Goal: Task Accomplishment & Management: Use online tool/utility

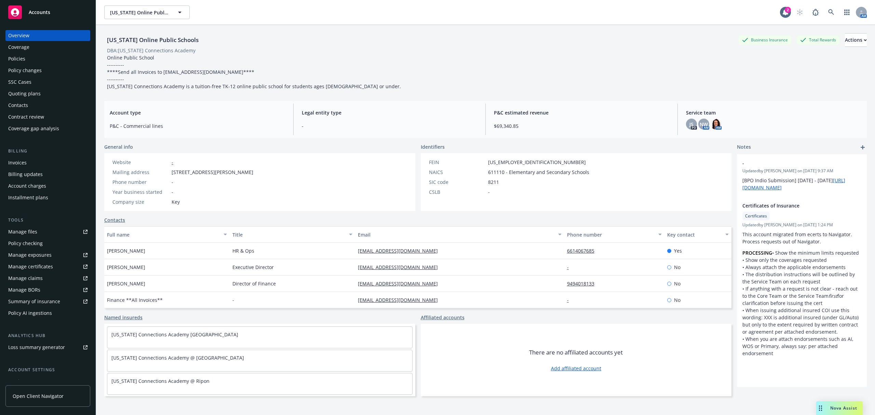
click at [31, 62] on div "Policies" at bounding box center [47, 58] width 79 height 11
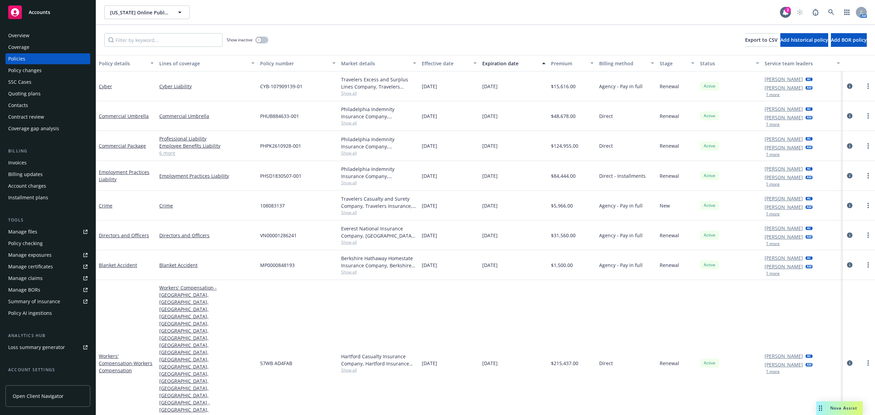
click at [36, 92] on div "Quoting plans" at bounding box center [24, 93] width 32 height 11
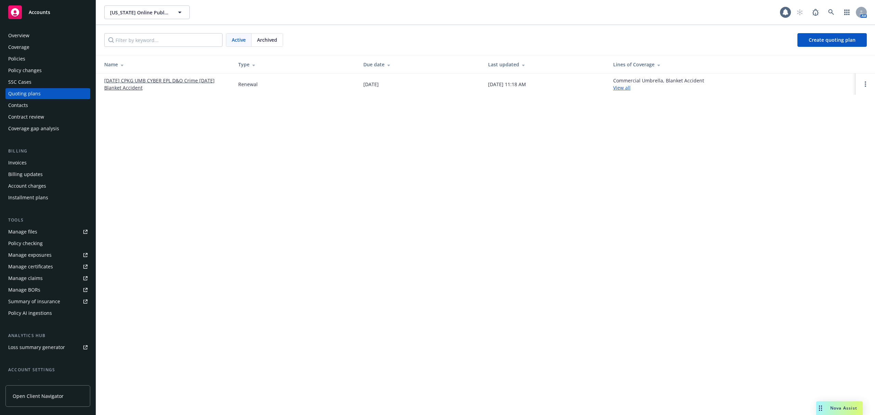
click at [167, 83] on link "[DATE] CPKG UMB CYBER EPL D&O Crime [DATE] Blanket Accident" at bounding box center [165, 84] width 123 height 14
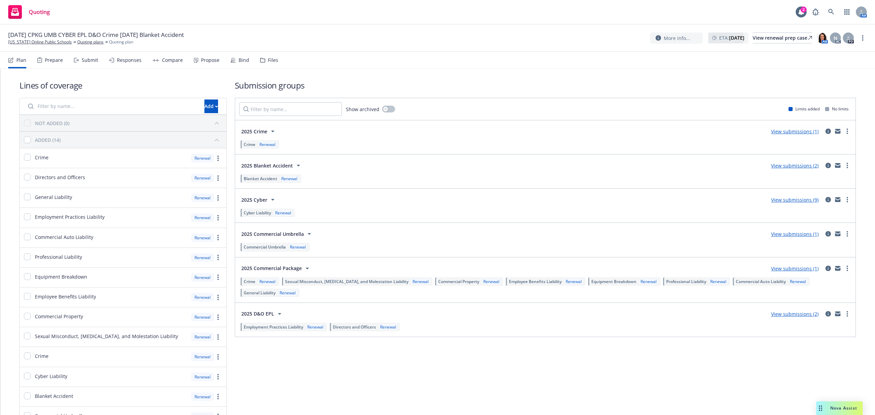
click at [85, 62] on div "Submit" at bounding box center [90, 59] width 16 height 5
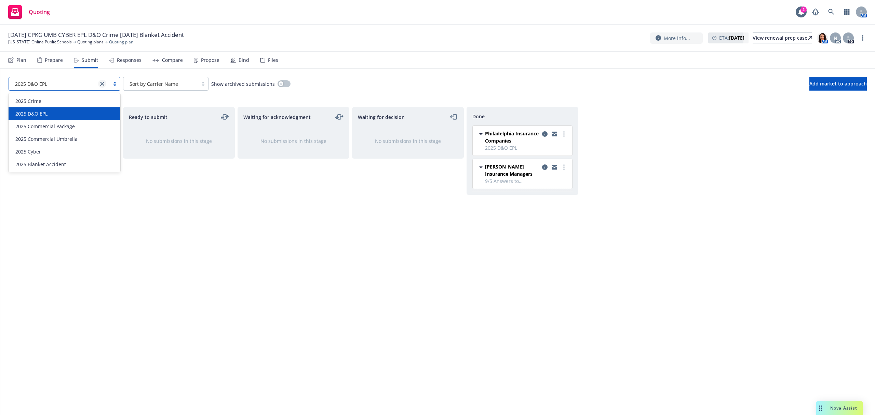
click at [103, 85] on icon "close" at bounding box center [102, 84] width 4 height 4
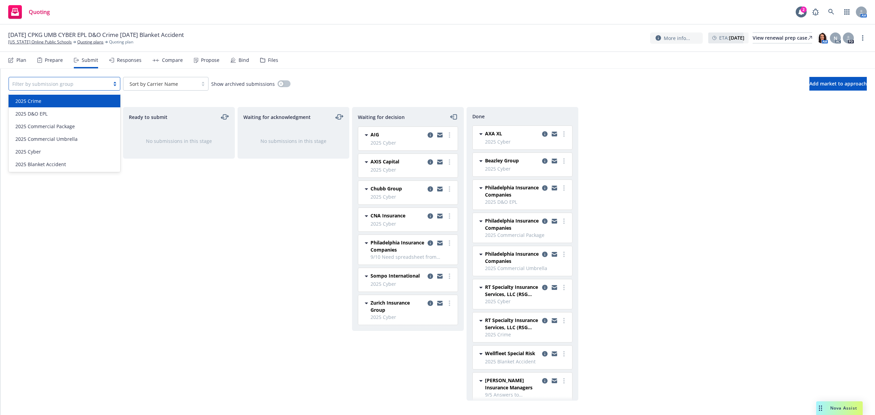
click at [81, 96] on div "2025 Crime" at bounding box center [65, 101] width 112 height 13
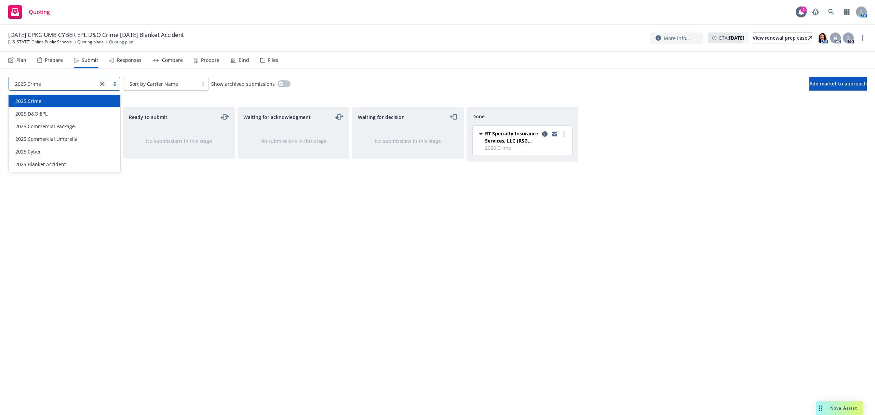
click at [99, 84] on link "close" at bounding box center [102, 84] width 8 height 8
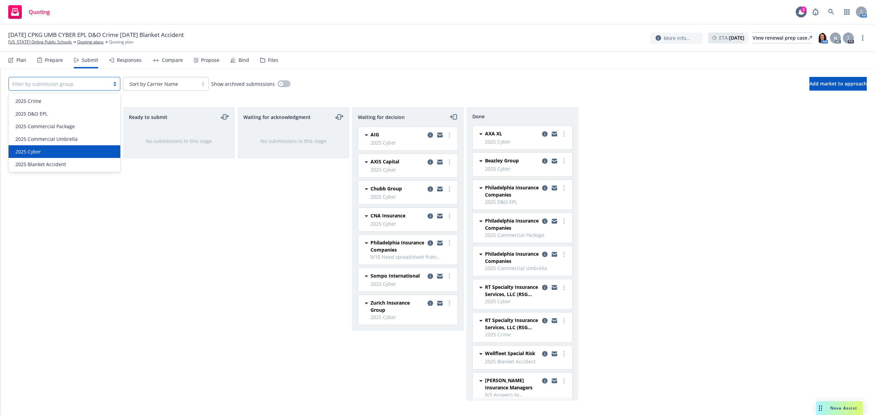
click at [85, 151] on div "2025 Cyber" at bounding box center [65, 151] width 104 height 7
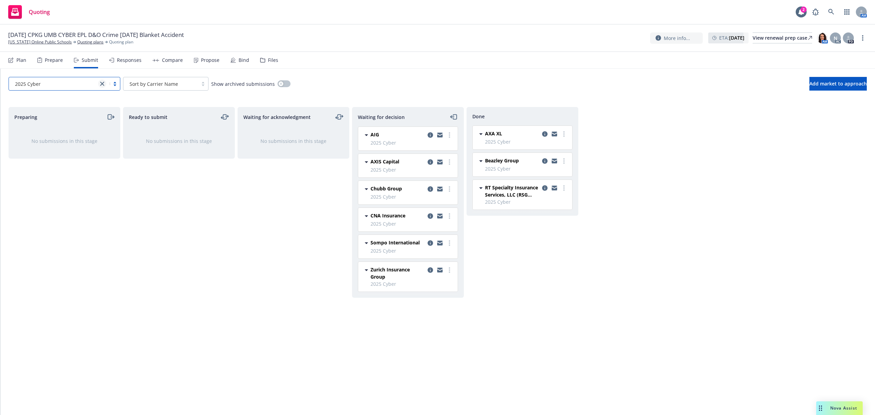
click at [100, 86] on link "close" at bounding box center [102, 84] width 8 height 8
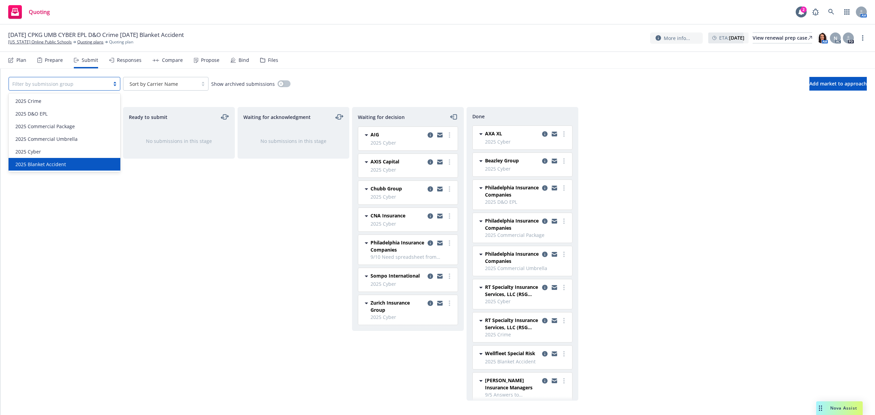
click at [105, 164] on div "2025 Blanket Accident" at bounding box center [65, 164] width 104 height 7
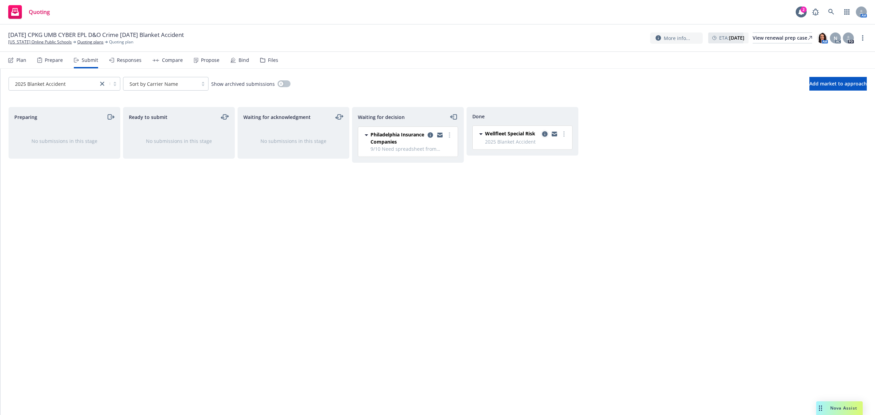
click at [543, 134] on icon "copy logging email" at bounding box center [544, 133] width 5 height 5
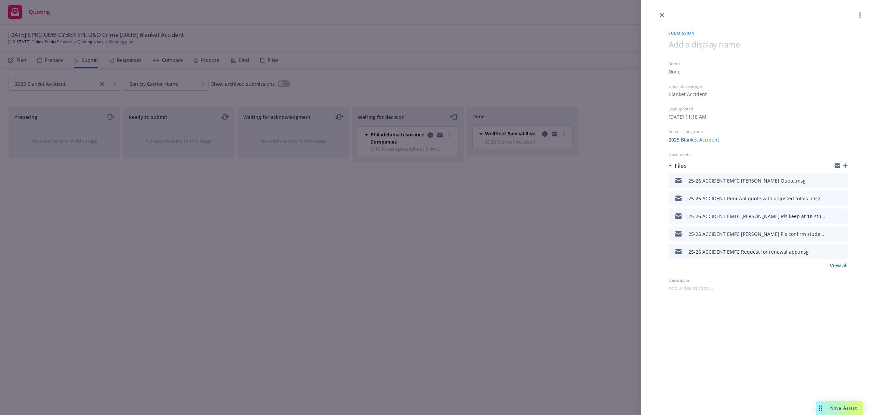
click at [663, 19] on div "Submission Status Done Lines of coverage Blanket Accident Last updated Friday, …" at bounding box center [758, 155] width 201 height 272
click at [122, 57] on div "Submission Status Done Lines of coverage Blanket Accident Last updated Friday, …" at bounding box center [437, 207] width 875 height 415
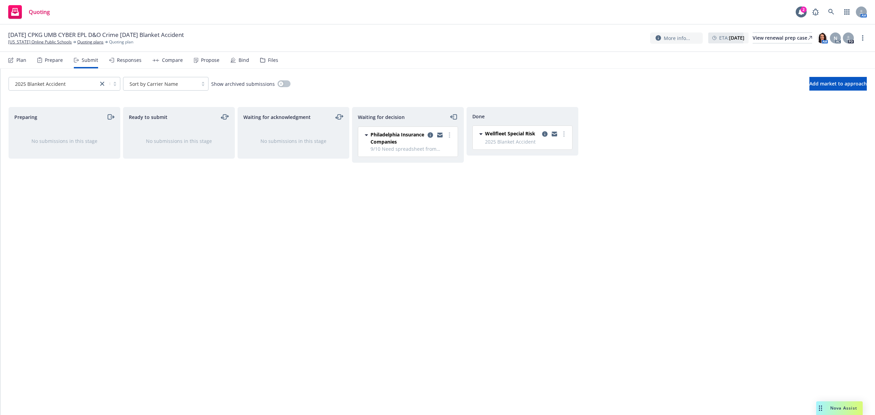
click at [122, 58] on div "Responses" at bounding box center [129, 59] width 25 height 5
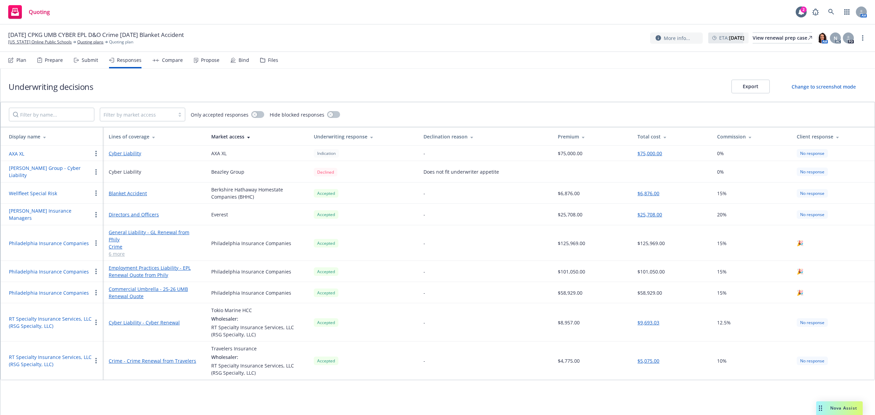
click at [645, 190] on button "$6,876.00" at bounding box center [648, 193] width 22 height 7
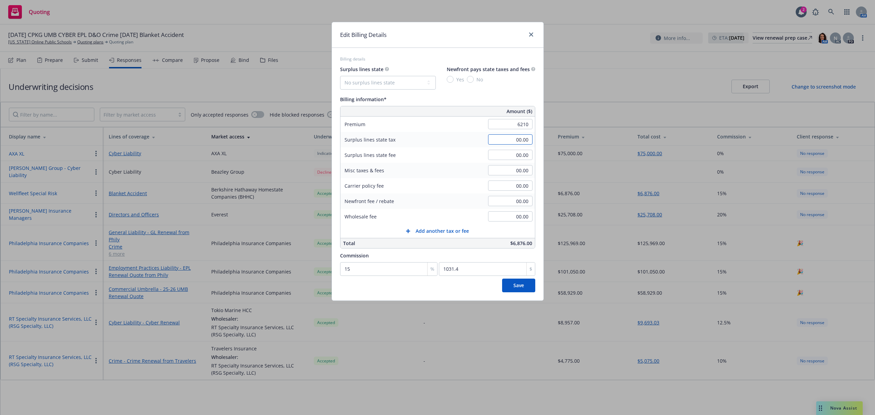
type input "6,210.00"
type input "931.5"
click at [505, 137] on input "00.00" at bounding box center [510, 139] width 44 height 10
click at [516, 287] on span "Save" at bounding box center [518, 285] width 11 height 6
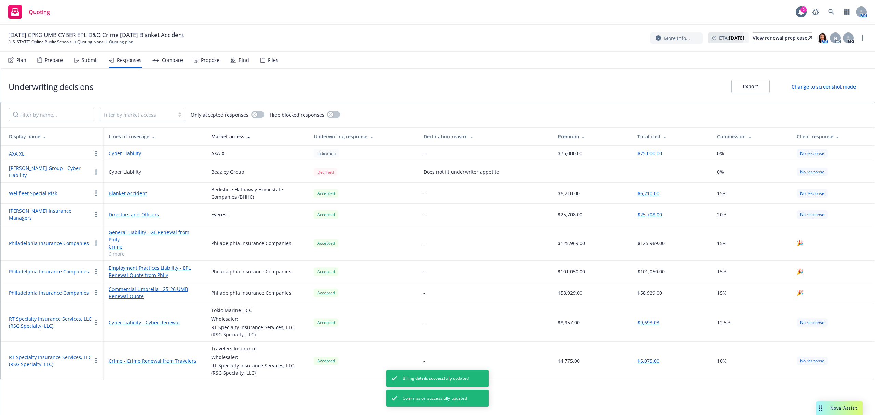
click at [84, 59] on div "Submit" at bounding box center [90, 59] width 16 height 5
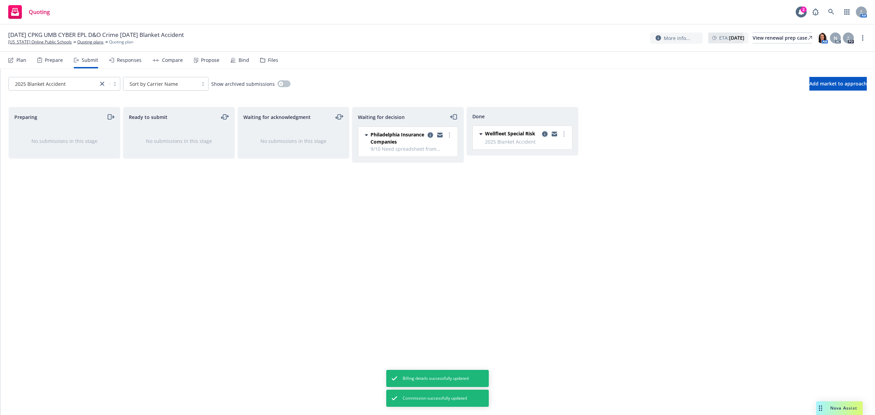
click at [543, 133] on icon "copy logging email" at bounding box center [544, 133] width 5 height 5
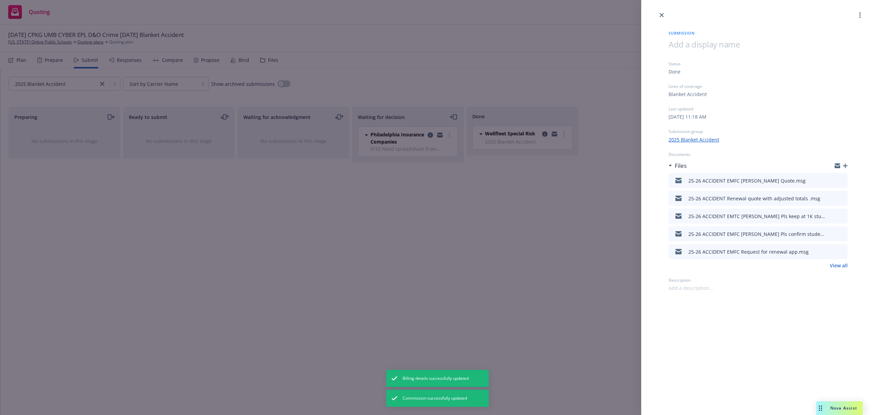
click at [847, 165] on icon "button" at bounding box center [845, 165] width 5 height 5
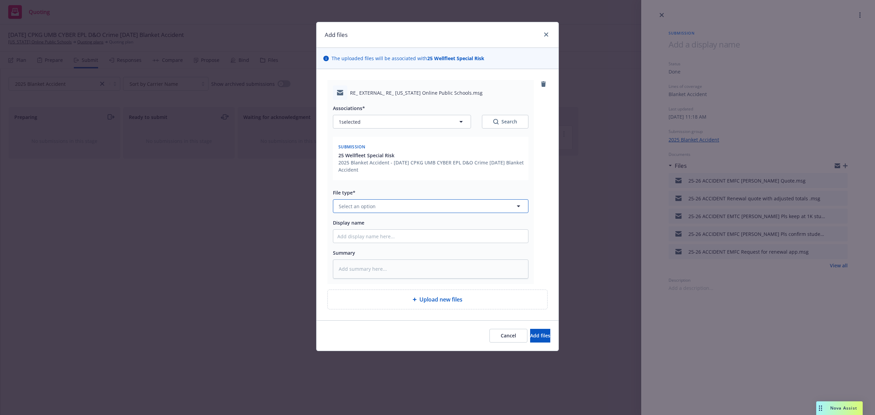
click at [366, 201] on button "Select an option" at bounding box center [431, 206] width 196 height 14
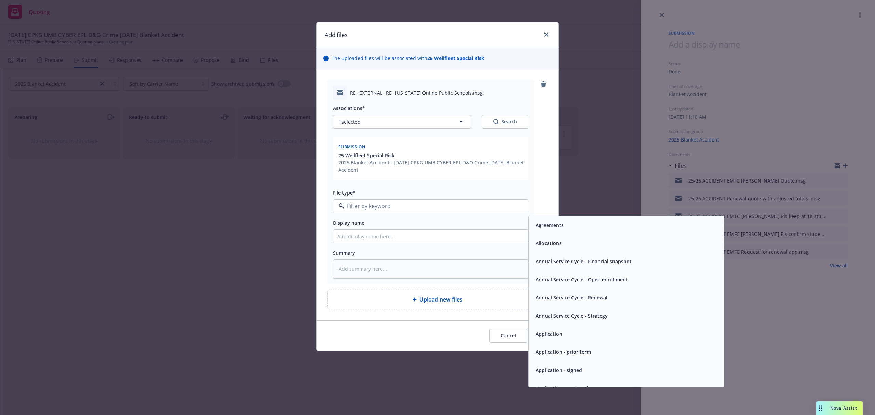
type input "a"
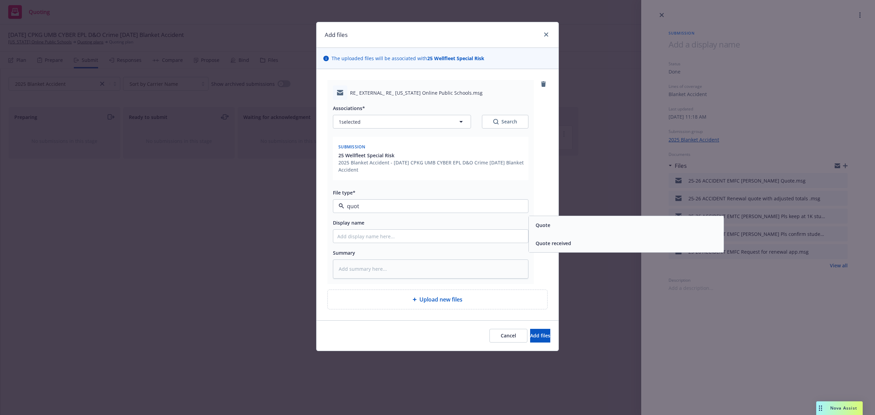
type input "quote"
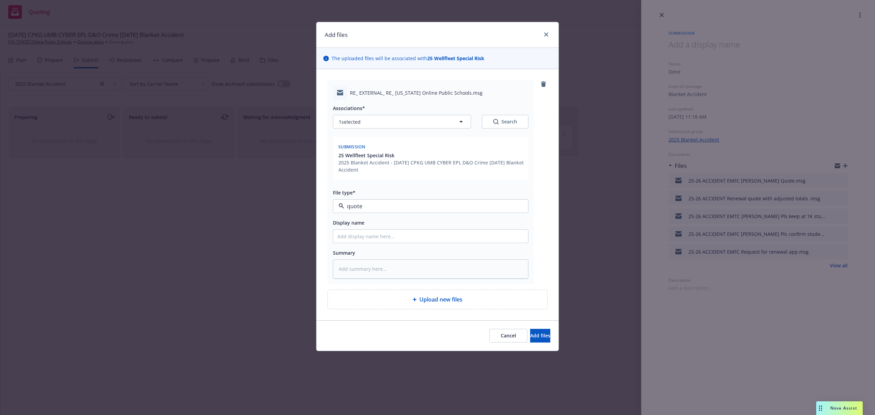
type textarea "x"
type input "2"
type textarea "x"
type input "25"
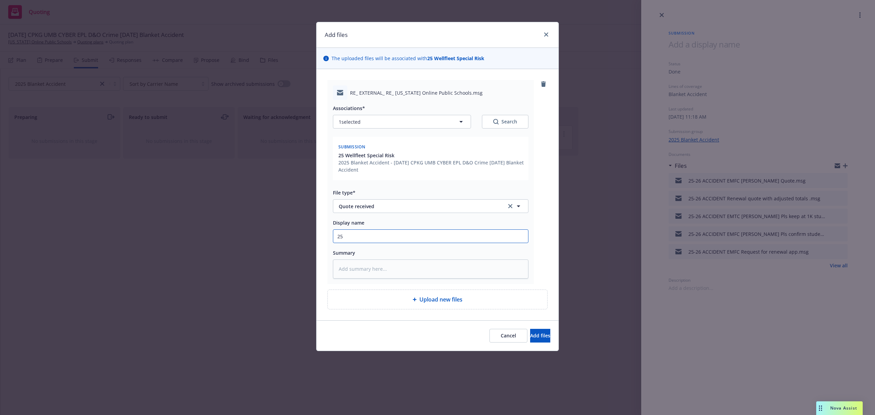
type textarea "x"
type input "25-"
type textarea "x"
type input "25-2"
type textarea "x"
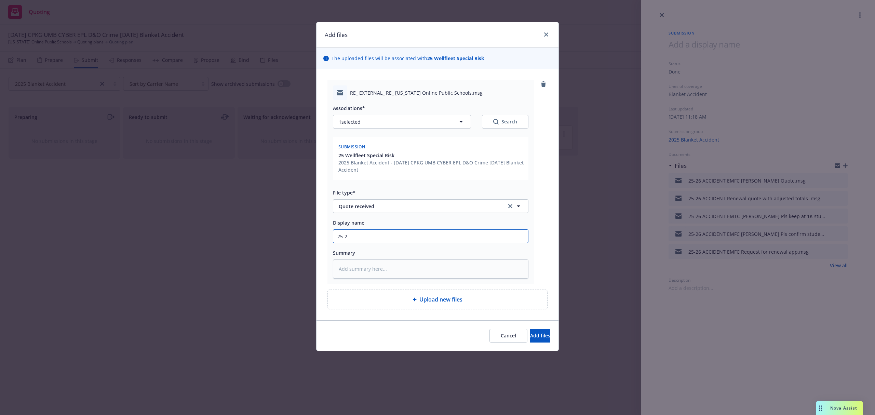
type input "25-26"
type textarea "x"
type input "25-26"
type textarea "x"
type input "25-26 A"
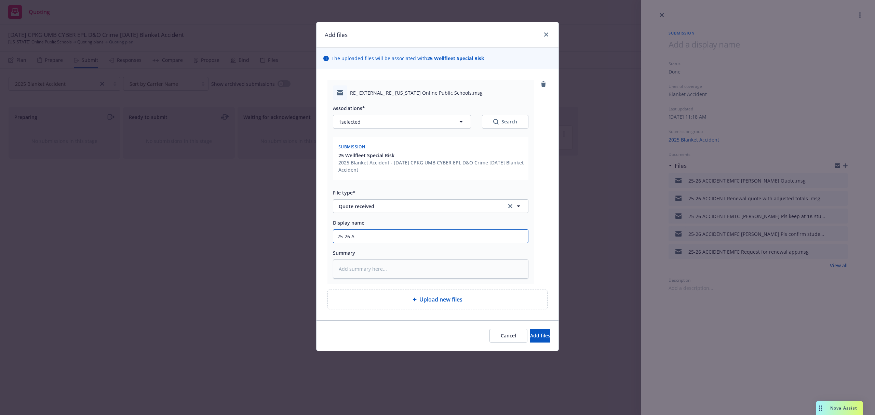
type textarea "x"
type input "25-26 AC"
type textarea "x"
type input "25-26 ACC"
type textarea "x"
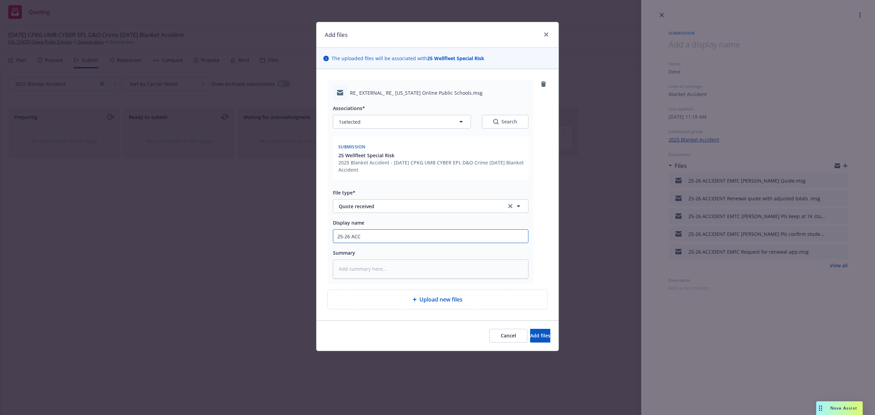
type input "25-26 ACCI"
type textarea "x"
type input "25-26 ACCID"
type textarea "x"
type input "25-26 ACCIDE"
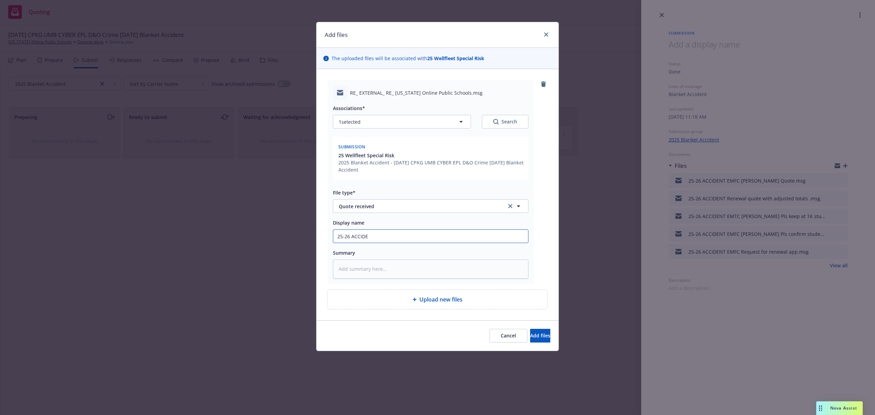
type textarea "x"
type input "25-26 ACCIDEN"
type textarea "x"
type input "25-26 ACCIDENT"
type textarea "x"
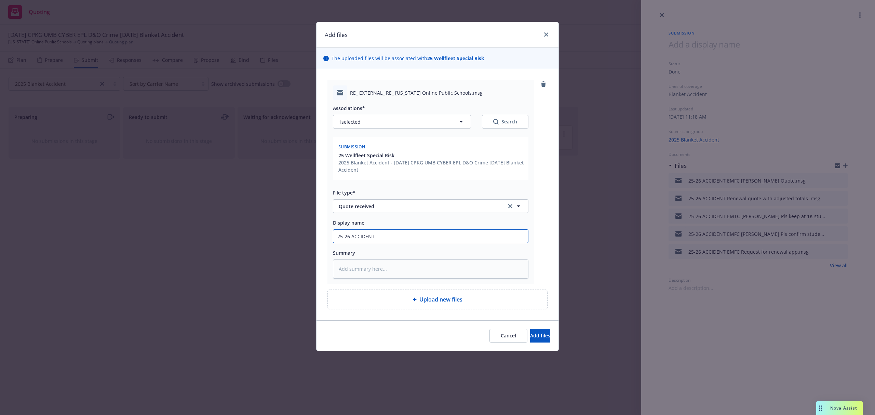
type input "25-26 ACCIDENT"
type textarea "x"
type input "25-26 ACCIDENT E"
type textarea "x"
type input "25-26 ACCIDENT EM"
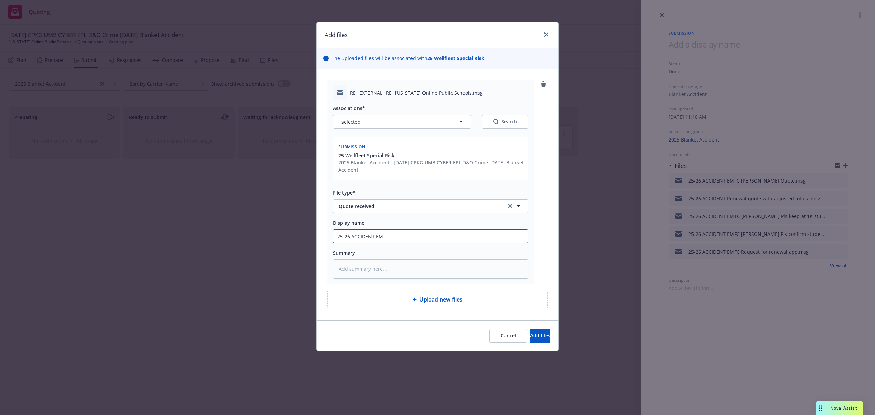
type textarea "x"
type input "25-26 ACCIDENT EMF"
type textarea "x"
type input "25-26 ACCIDENT EMFC"
type textarea "x"
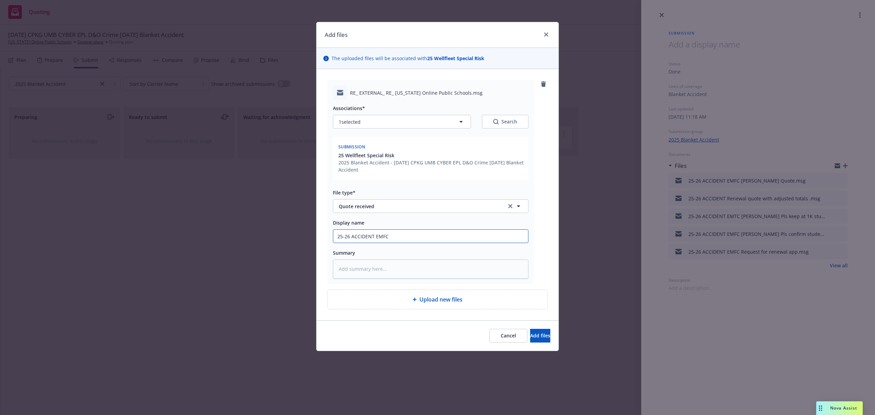
type input "25-26 ACCIDENT EMFC"
type textarea "x"
type input "25-26 ACCIDENT EMFC L"
type textarea "x"
type input "25-26 ACCIDENT EMFC Li"
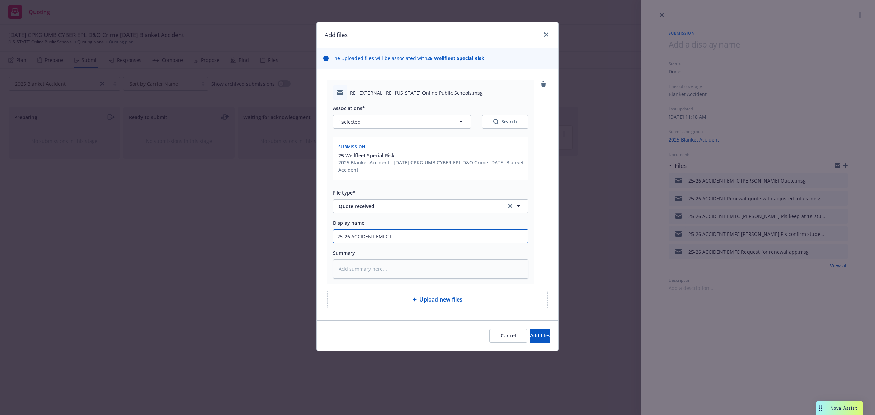
type textarea "x"
type input "25-26 ACCIDENT EMFC Lin"
type textarea "x"
type input "25-26 ACCIDENT EMFC Lind"
type textarea "x"
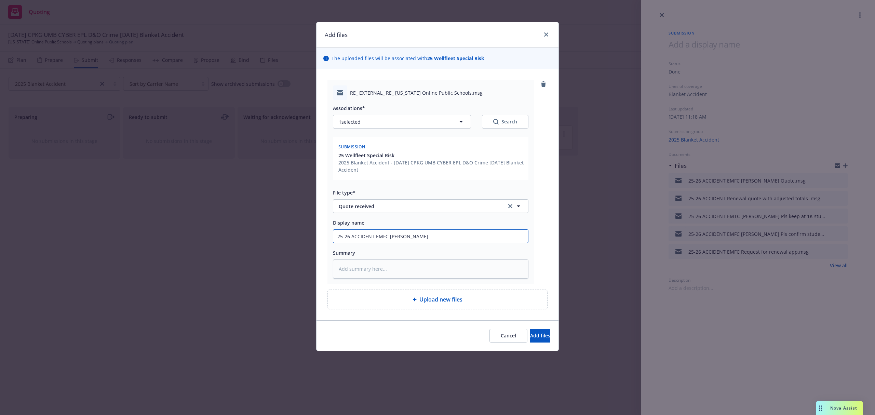
type input "25-26 ACCIDENT EMFC Linda"
type textarea "x"
type input "25-26 ACCIDENT EMFC Linda@"
type textarea "x"
type input "25-26 ACCIDENT EMFC Linda@W"
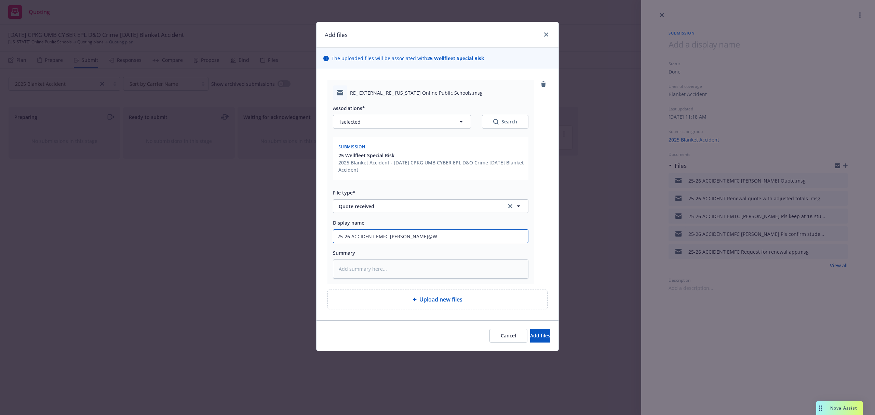
type textarea "x"
type input "25-26 ACCIDENT EMFC Linda@We"
type textarea "x"
type input "25-26 ACCIDENT EMFC Linda@Wel"
type textarea "x"
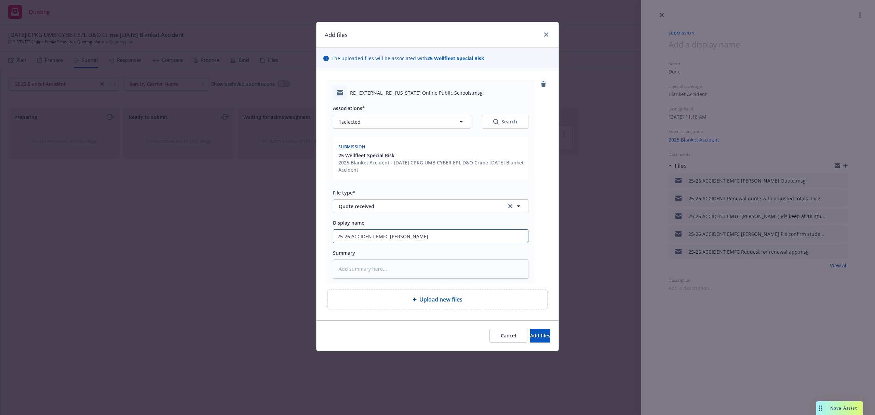
type input "25-26 ACCIDENT EMFC Linda@Well"
type textarea "x"
type input "25-26 ACCIDENT EMFC Linda@Wellf"
type textarea "x"
type input "25-26 ACCIDENT EMFC Linda@Wellfl"
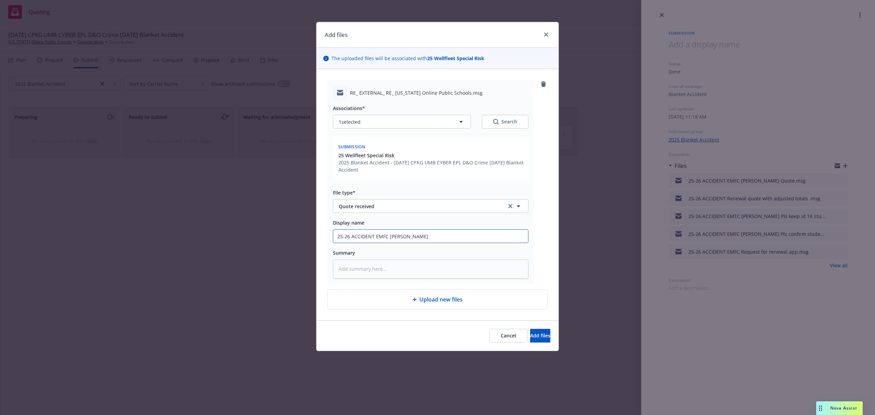
type textarea "x"
type input "25-26 ACCIDENT EMFC Linda@Wellfle"
type textarea "x"
type input "25-26 ACCIDENT EMFC Linda@Wellflee"
type textarea "x"
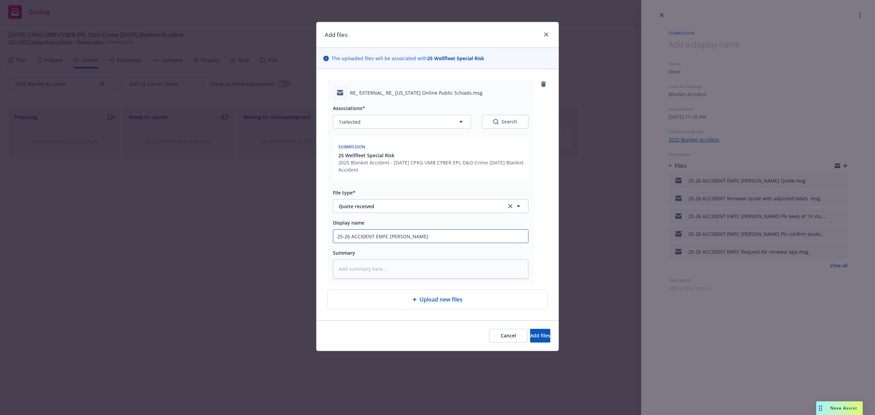
type input "25-26 ACCIDENT EMFC Linda@Wellfleet"
type textarea "x"
type input "25-26 ACCIDENT EMFC Linda@Wellfleet"
type textarea "x"
type input "25-26 ACCIDENT EMFC Linda@Wellfleet R"
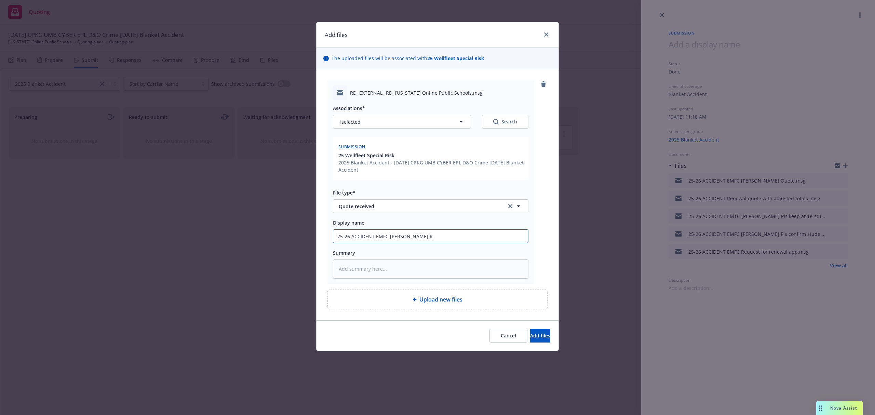
type textarea "x"
type input "25-26 ACCIDENT EMFC Linda@Wellfleet Re"
type textarea "x"
type input "25-26 ACCIDENT EMFC Linda@Wellfleet Ren"
type textarea "x"
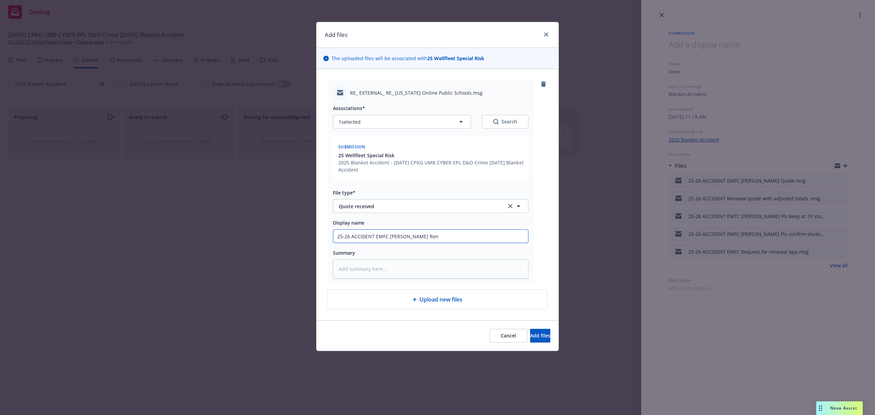
type input "25-26 ACCIDENT EMFC Linda@Wellfleet Rene"
type textarea "x"
type input "25-26 ACCIDENT EMFC Linda@Wellfleet Renew"
type textarea "x"
type input "25-26 ACCIDENT EMFC Linda@Wellfleet Renewa"
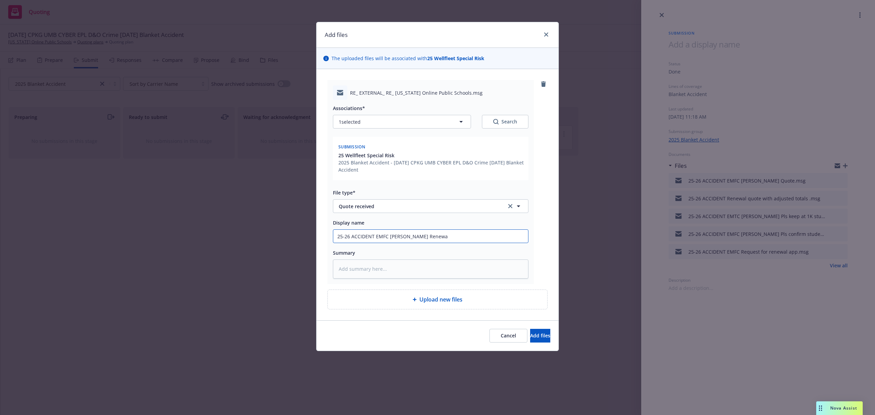
type textarea "x"
type input "25-26 ACCIDENT EMFC Linda@Wellfleet Renewal"
type textarea "x"
type input "25-26 ACCIDENT EMFC Linda@Wellfleet Renewal"
type textarea "x"
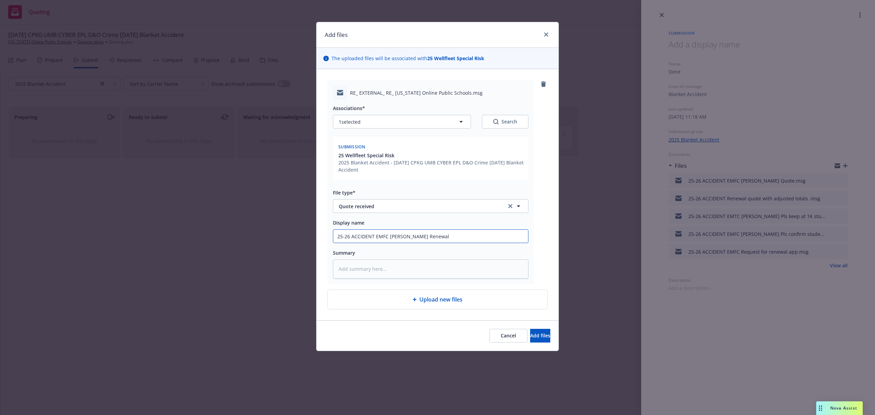
type input "25-26 ACCIDENT EMFC Linda@Wellfleet Renewal q"
type textarea "x"
type input "25-26 ACCIDENT EMFC Linda@Wellfleet Renewal qu"
type textarea "x"
type input "25-26 ACCIDENT EMFC Linda@Wellfleet Renewal quo"
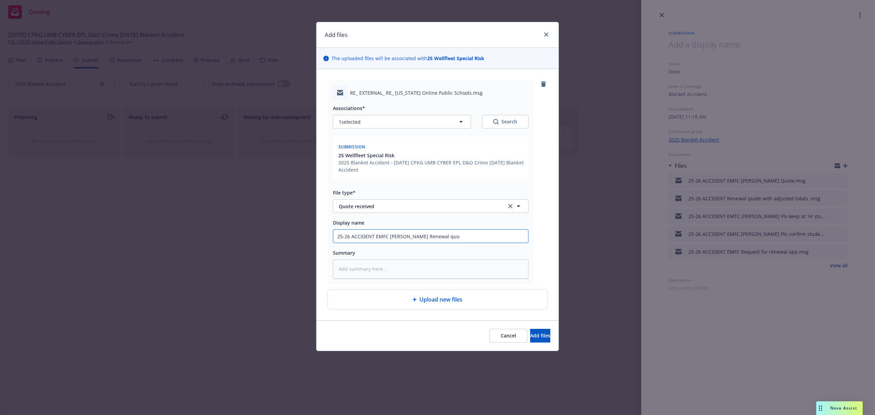
type textarea "x"
type input "25-26 ACCIDENT EMFC Linda@Wellfleet Renewal quot"
type textarea "x"
type input "25-26 ACCIDENT EMFC Linda@Wellfleet Renewal quote"
type textarea "x"
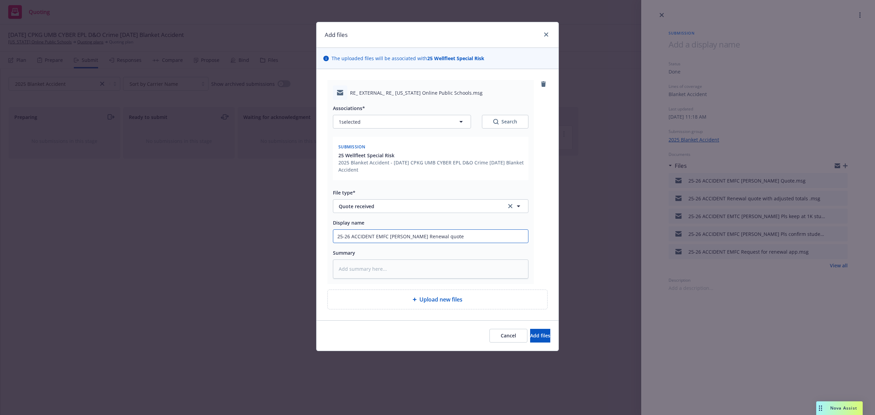
type input "25-26 ACCIDENT EMFC Linda@Wellfleet Renewal quote"
type textarea "x"
type input "25-26 ACCIDENT EMFC Linda@Wellfleet Renewal quote w"
type textarea "x"
type input "25-26 ACCIDENT EMFC Linda@Wellfleet Renewal quote wi"
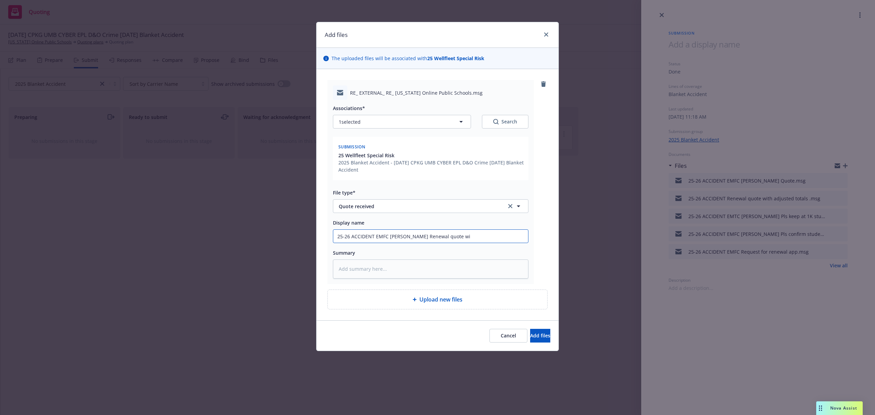
type textarea "x"
type input "25-26 ACCIDENT EMFC Linda@Wellfleet Renewal quote wit"
type textarea "x"
type input "25-26 ACCIDENT EMFC Linda@Wellfleet Renewal quote with"
type textarea "x"
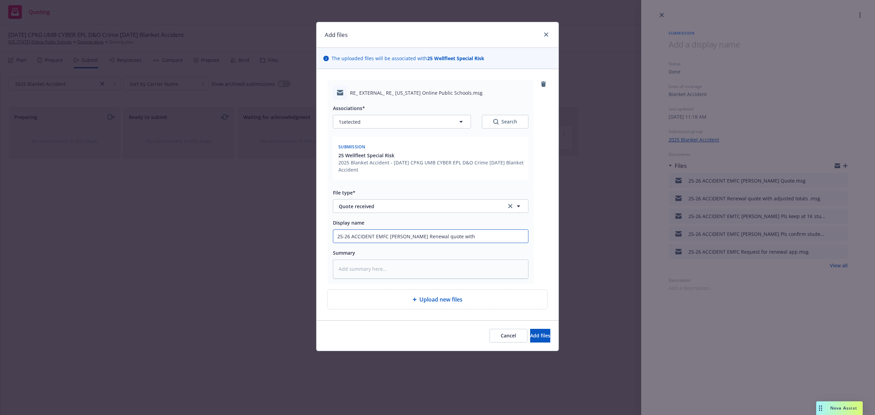
type input "25-26 ACCIDENT EMFC Linda@Wellfleet Renewal quote with"
type textarea "x"
type input "25-26 ACCIDENT EMFC Linda@Wellfleet Renewal quote with a"
type textarea "x"
type input "25-26 ACCIDENT EMFC Linda@Wellfleet Renewal quote with ad"
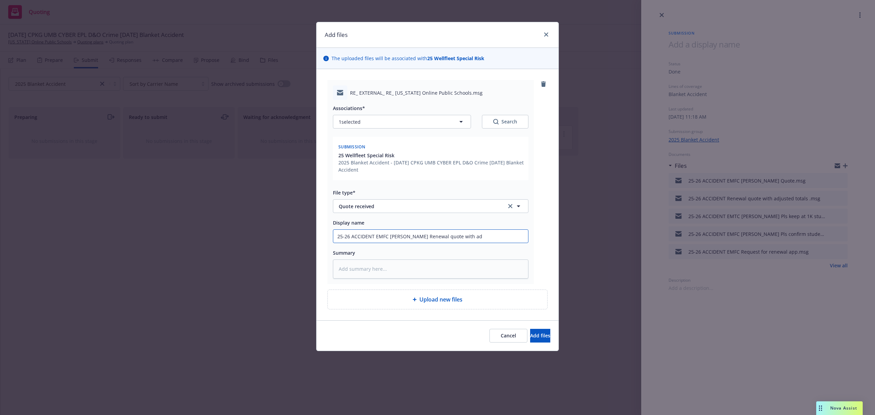
type textarea "x"
type input "25-26 ACCIDENT EMFC Linda@Wellfleet Renewal quote with adj"
type textarea "x"
type input "25-26 ACCIDENT EMFC Linda@Wellfleet Renewal quote with adju"
type textarea "x"
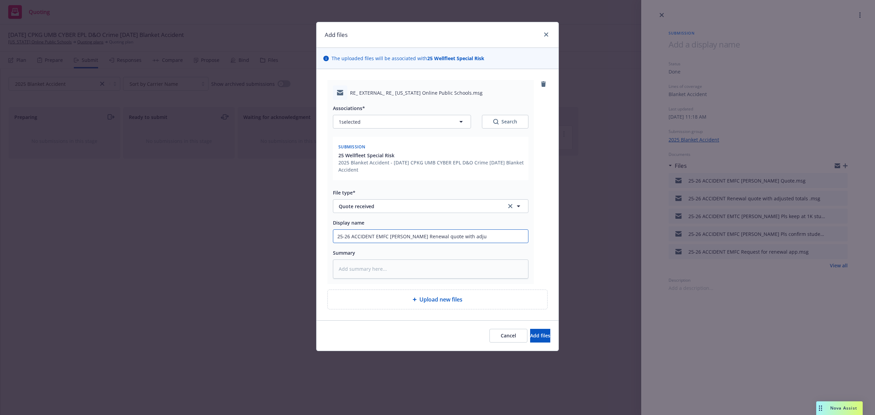
type input "25-26 ACCIDENT EMFC Linda@Wellfleet Renewal quote with adjus"
type textarea "x"
type input "25-26 ACCIDENT EMFC Linda@Wellfleet Renewal quote with adjust"
type textarea "x"
type input "25-26 ACCIDENT EMFC Linda@Wellfleet Renewal quote with adjuste"
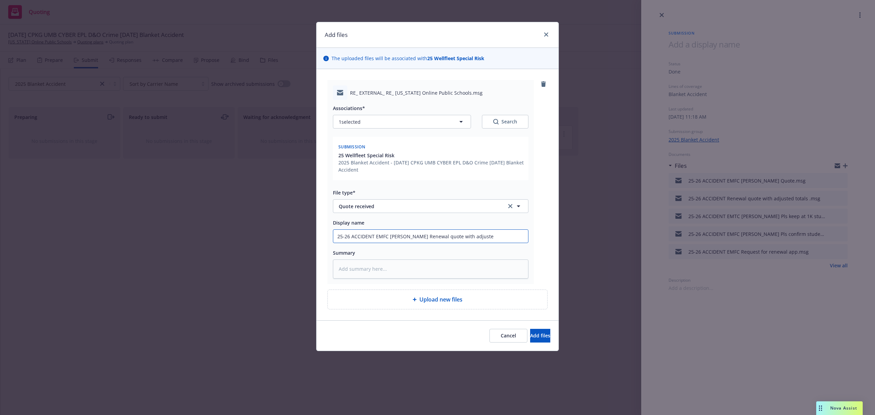
type textarea "x"
type input "25-26 ACCIDENT EMFC Linda@Wellfleet Renewal quote with adjusted"
type textarea "x"
type input "25-26 ACCIDENT EMFC Linda@Wellfleet Renewal quote with adjusted"
type textarea "x"
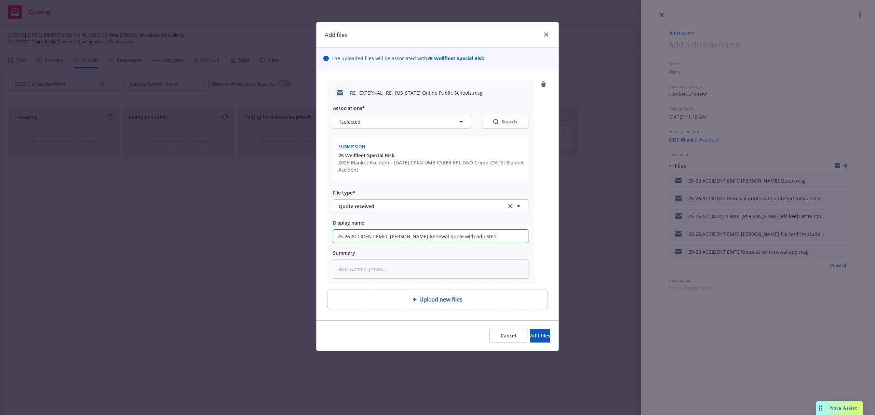
type input "25-26 ACCIDENT EMFC Linda@Wellfleet Renewal quote with adjusted s"
type textarea "x"
type input "25-26 ACCIDENT EMFC Linda@Wellfleet Renewal quote with adjusted st"
type textarea "x"
type input "25-26 ACCIDENT EMFC Linda@Wellfleet Renewal quote with adjusted stu"
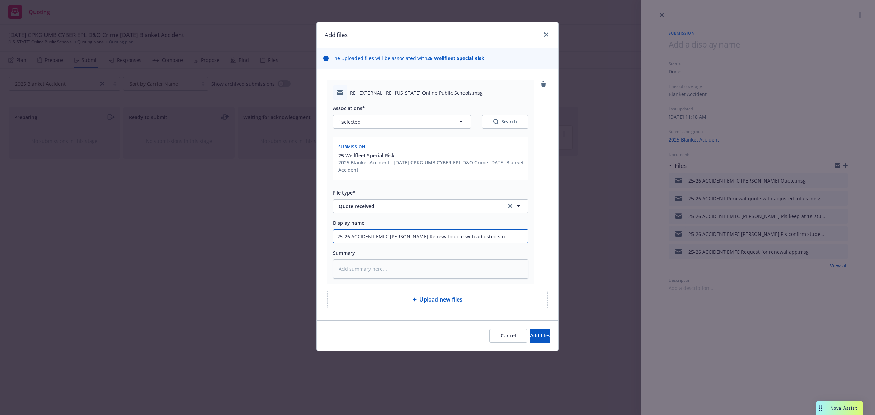
type textarea "x"
type input "25-26 ACCIDENT EMFC Linda@Wellfleet Renewal quote with adjusted stud"
type textarea "x"
type input "25-26 ACCIDENT EMFC Linda@Wellfleet Renewal quote with adjusted stude"
type textarea "x"
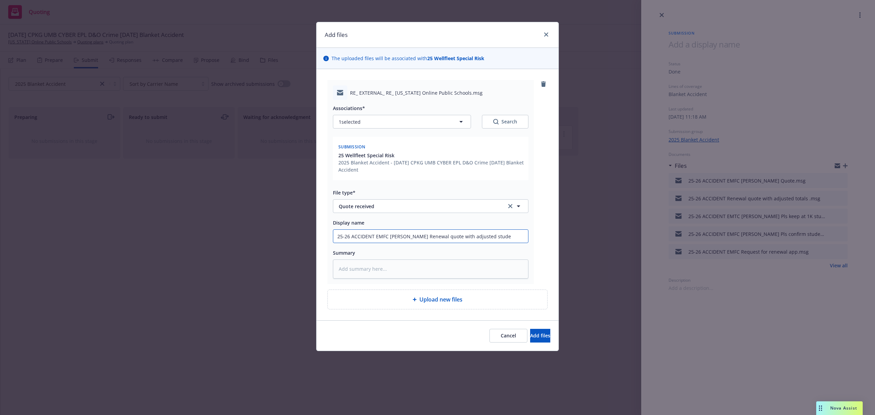
type input "25-26 ACCIDENT EMFC Linda@Wellfleet Renewal quote with adjusted studen"
type textarea "x"
type input "25-26 ACCIDENT EMFC Linda@Wellfleet Renewal quote with adjusted student"
type textarea "x"
type input "25-26 ACCIDENT EMFC Linda@Wellfleet Renewal quote with adjusted student"
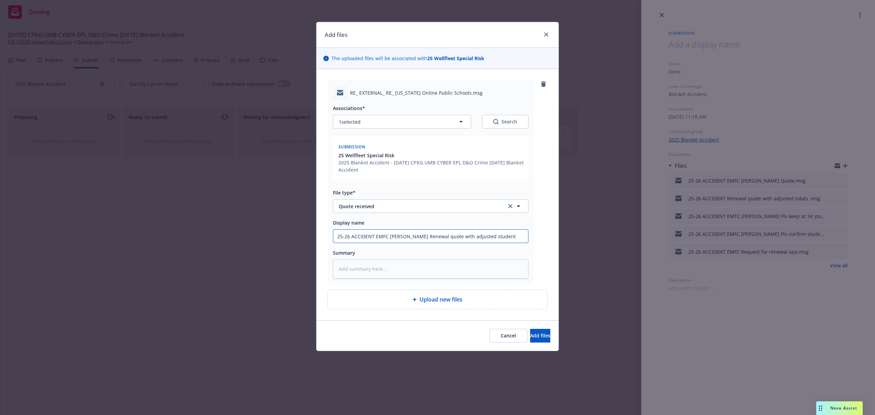
type textarea "x"
type input "25-26 ACCIDENT EMFC Linda@Wellfleet Renewal quote with adjusted student t"
type textarea "x"
type input "25-26 ACCIDENT EMFC Linda@Wellfleet Renewal quote with adjusted student to"
type textarea "x"
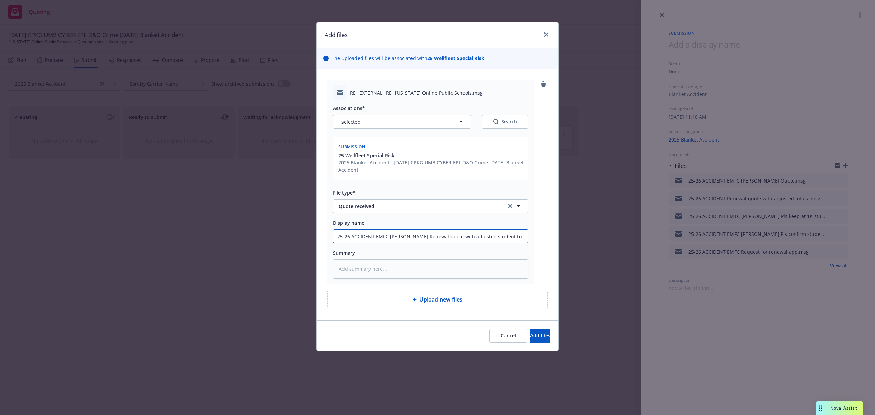
type input "25-26 ACCIDENT EMFC Linda@Wellfleet Renewal quote with adjusted student tot"
type textarea "x"
type input "25-26 ACCIDENT EMFC Linda@Wellfleet Renewal quote with adjusted student tota"
type textarea "x"
type input "25-26 ACCIDENT EMFC Linda@Wellfleet Renewal quote with adjusted student total"
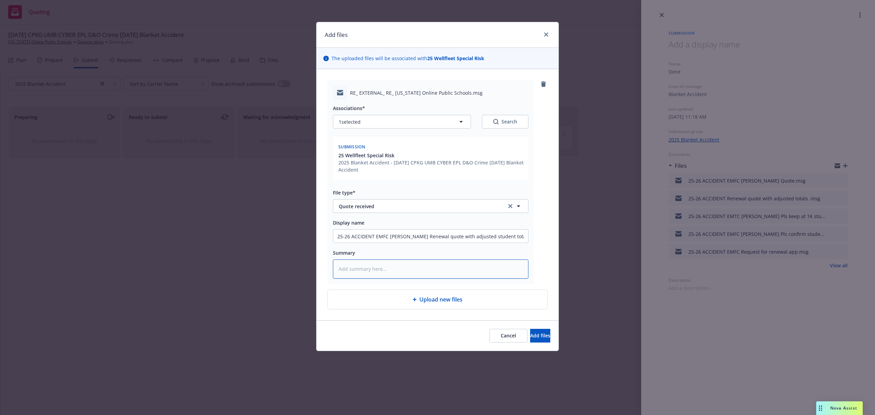
paste textarea "Samantha Attached – please find the 2025 Application for signature. Have a grea…"
type textarea "x"
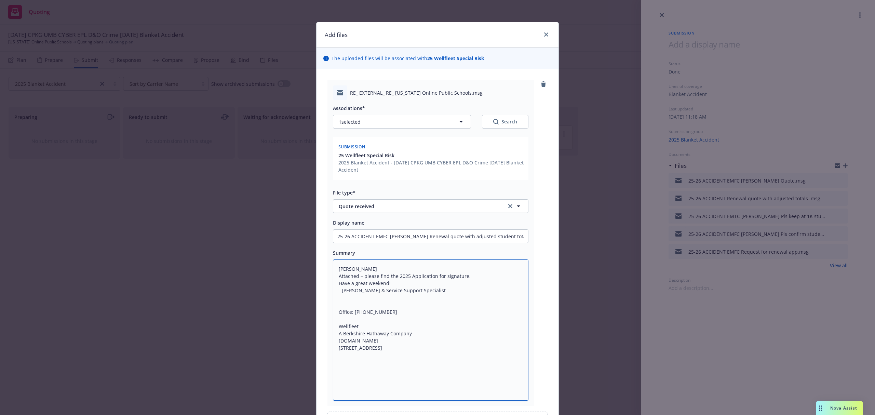
scroll to position [81, 0]
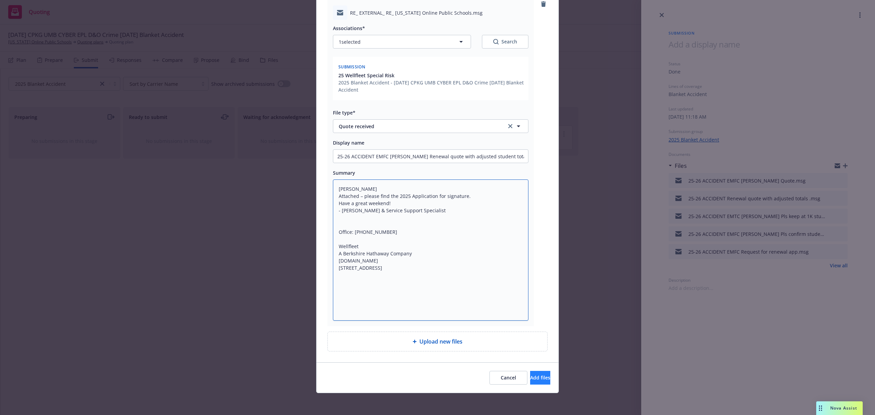
type textarea "Samantha Attached – please find the 2025 Application for signature. Have a grea…"
click at [532, 375] on span "Add files" at bounding box center [540, 377] width 20 height 6
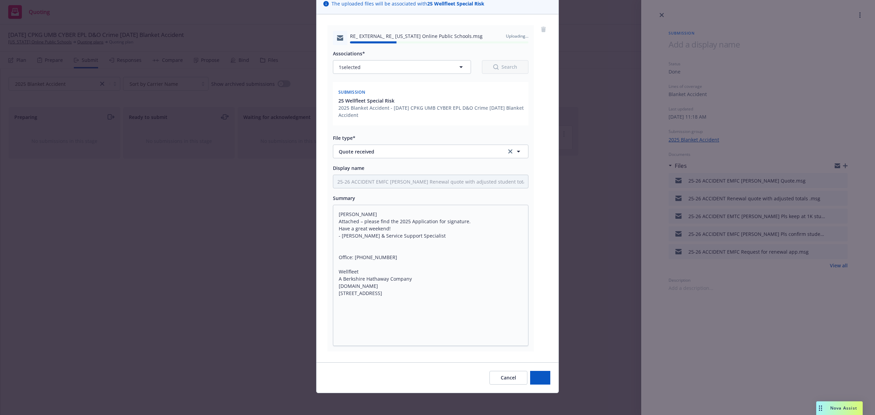
type textarea "x"
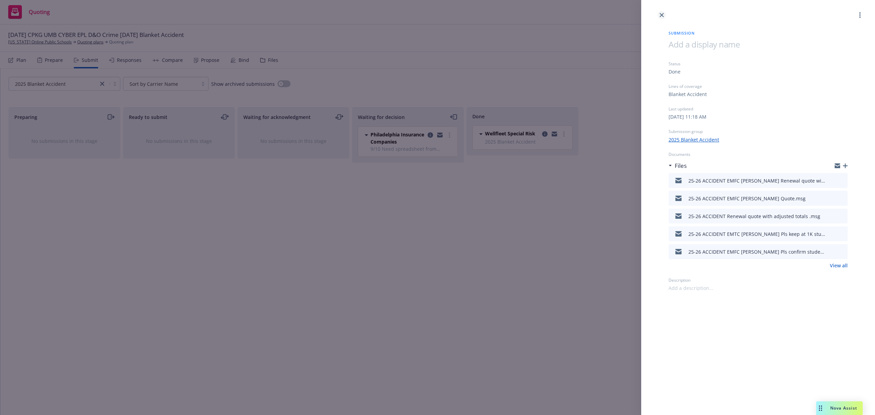
click at [662, 14] on icon "close" at bounding box center [662, 15] width 4 height 4
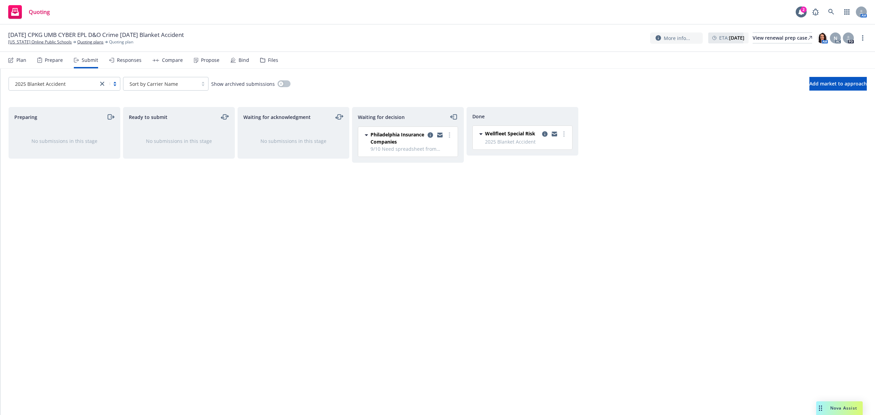
click at [102, 84] on icon "close" at bounding box center [102, 84] width 4 height 4
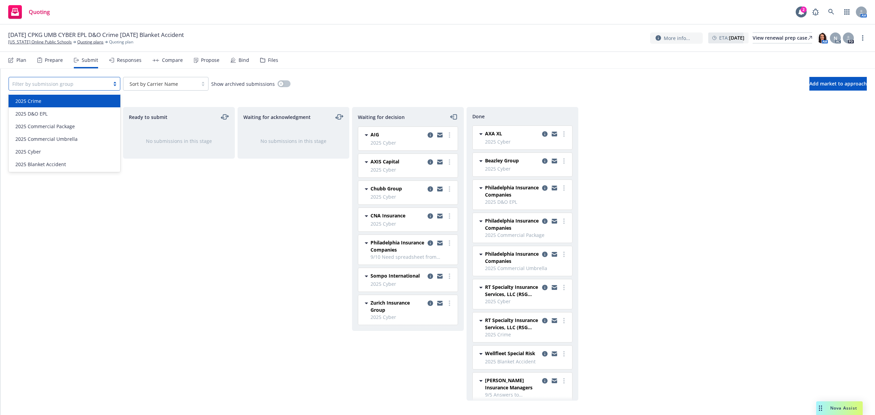
click at [122, 247] on div "Preparing No submissions in this stage Ready to submit No submissions in this s…" at bounding box center [438, 254] width 858 height 294
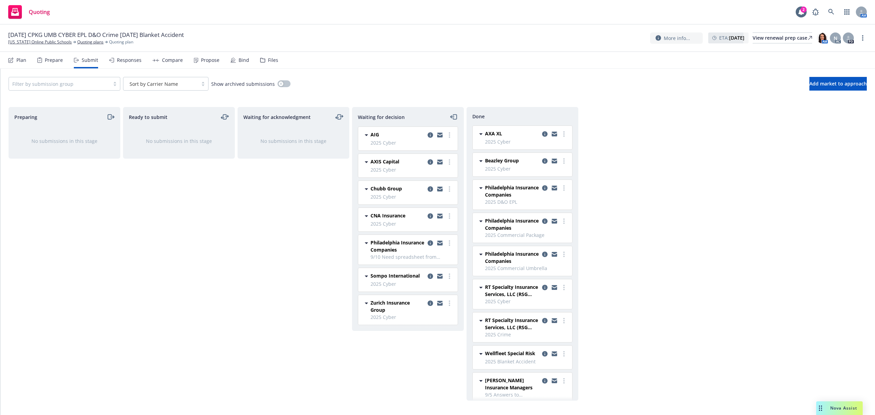
click at [261, 63] on div "Files" at bounding box center [269, 60] width 18 height 16
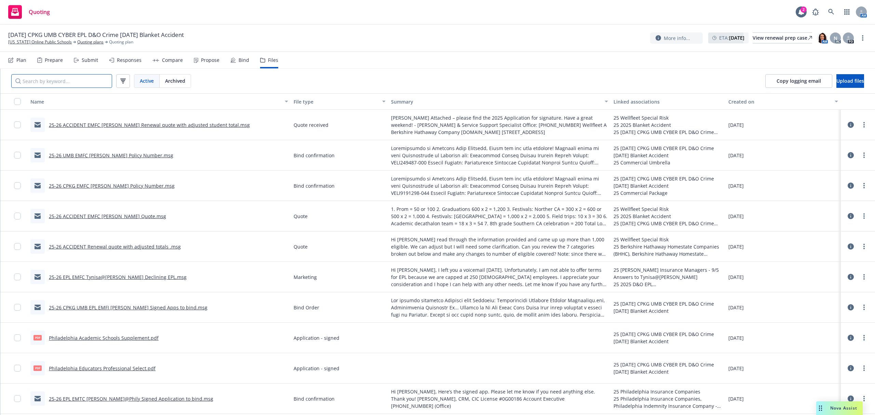
click at [79, 83] on input "Search by keyword..." at bounding box center [61, 81] width 101 height 14
click at [50, 42] on link "[US_STATE] Online Public Schools" at bounding box center [40, 42] width 64 height 6
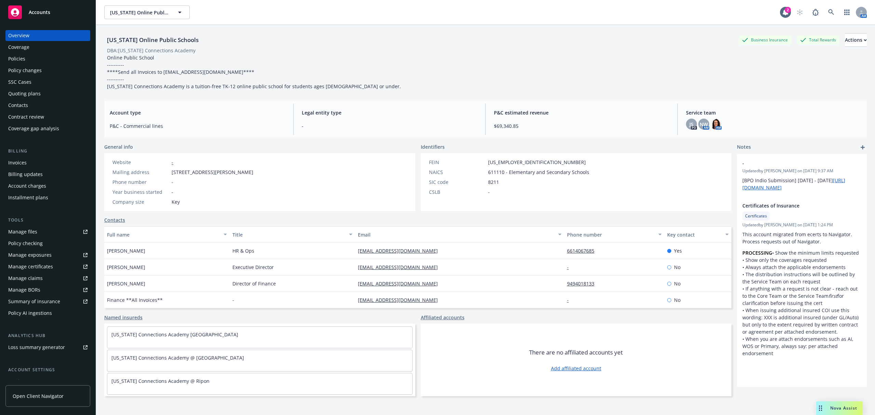
click at [35, 228] on div "Manage files" at bounding box center [22, 231] width 29 height 11
click at [28, 92] on div "Quoting plans" at bounding box center [24, 93] width 32 height 11
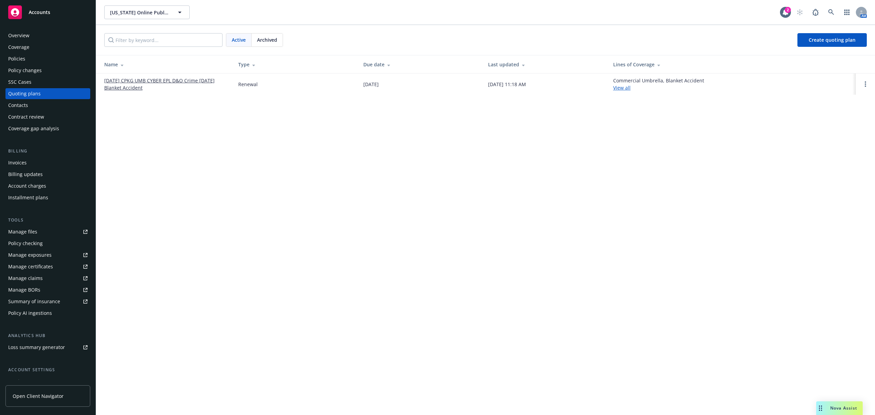
click at [120, 85] on link "[DATE] CPKG UMB CYBER EPL D&O Crime [DATE] Blanket Accident" at bounding box center [165, 84] width 123 height 14
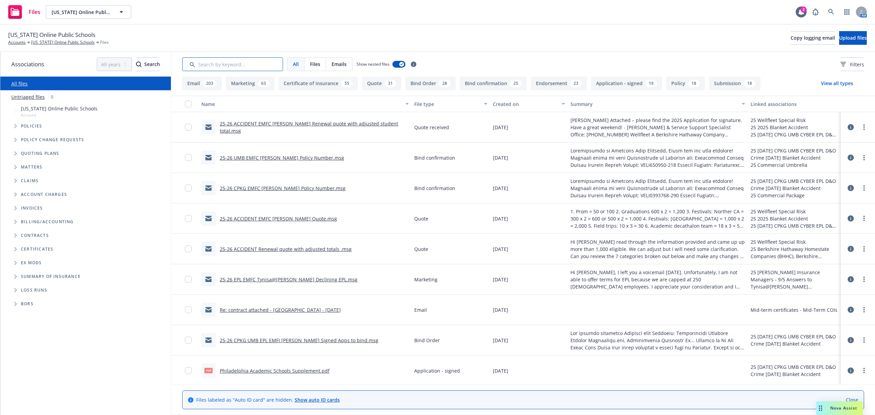
click at [229, 68] on input "Search by keyword..." at bounding box center [232, 64] width 101 height 14
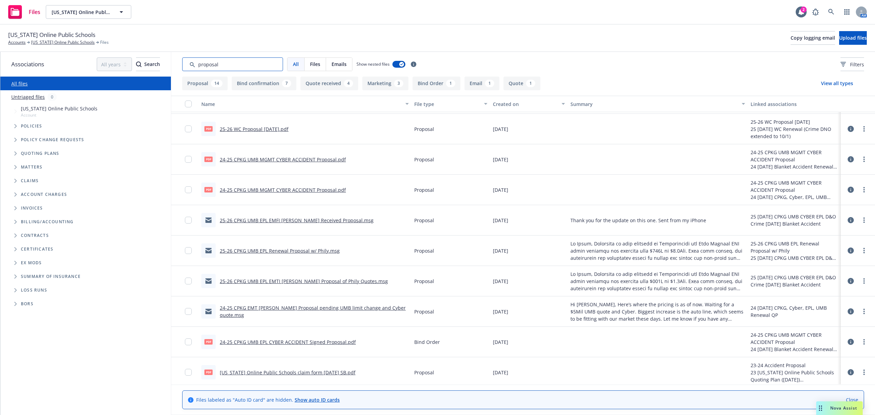
scroll to position [163, 0]
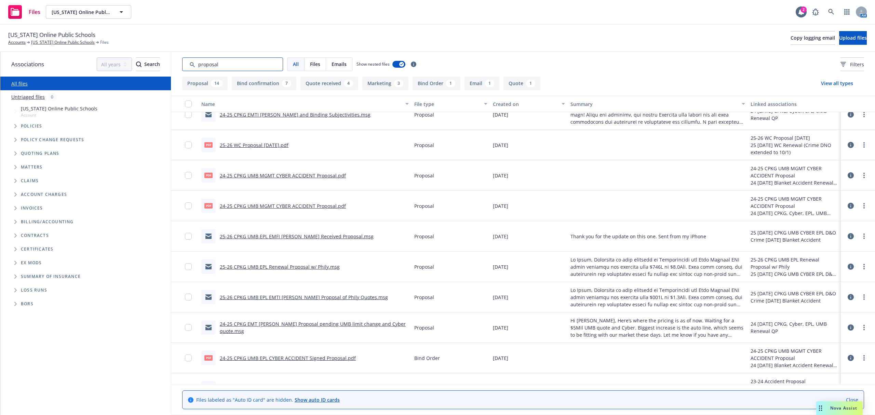
type input "proposal"
click at [272, 173] on link "24-25 CPKG UMB MGMT CYBER ACCIDENT Proposal.pdf" at bounding box center [283, 175] width 126 height 6
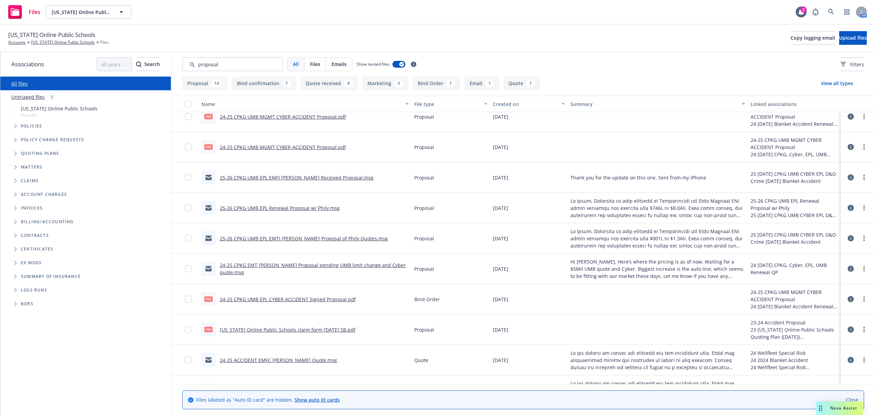
scroll to position [437, 0]
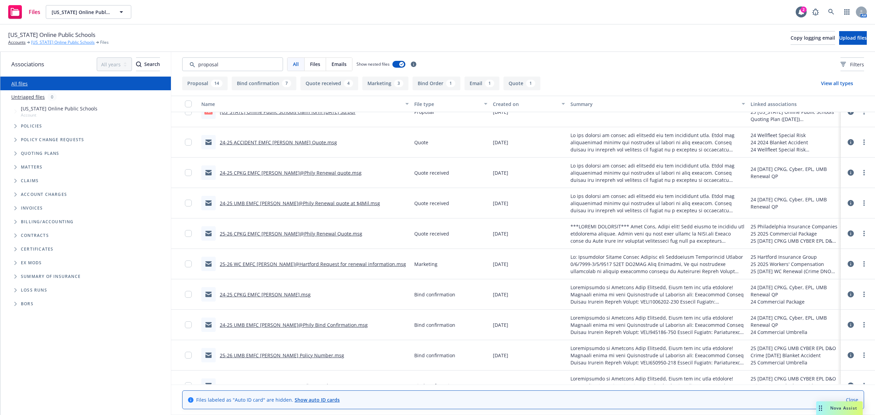
click at [54, 43] on link "[US_STATE] Online Public Schools" at bounding box center [63, 42] width 64 height 6
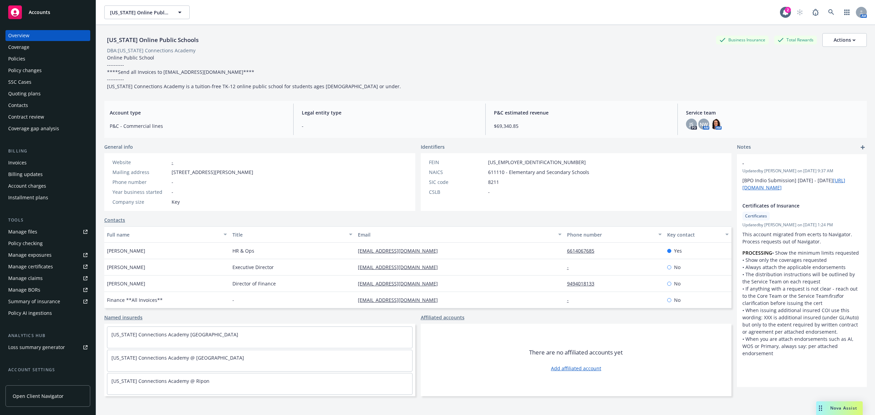
click at [25, 91] on div "Quoting plans" at bounding box center [24, 93] width 32 height 11
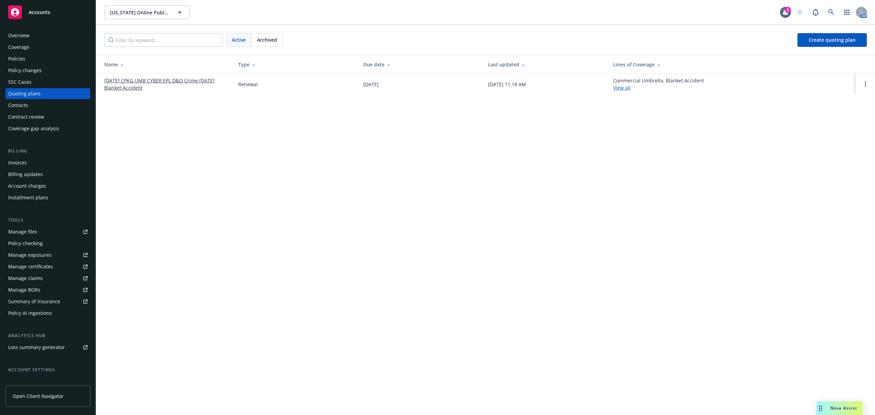
click at [262, 40] on span "Archived" at bounding box center [267, 39] width 20 height 7
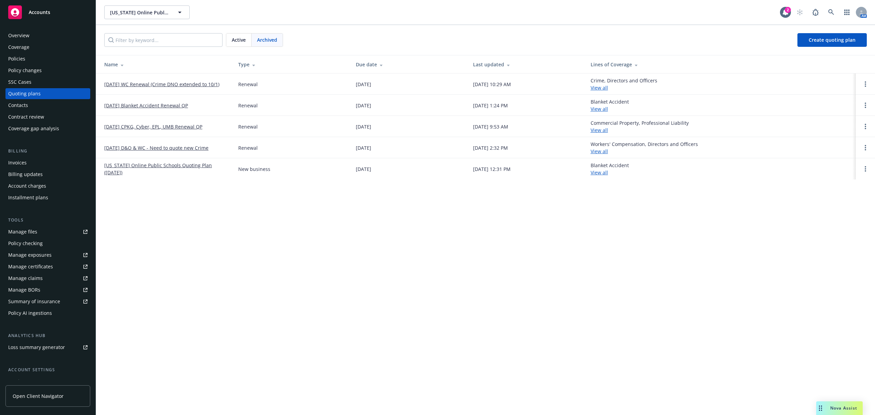
click at [162, 148] on link "[DATE] D&O & WC - Need to quote new Crime" at bounding box center [156, 147] width 104 height 7
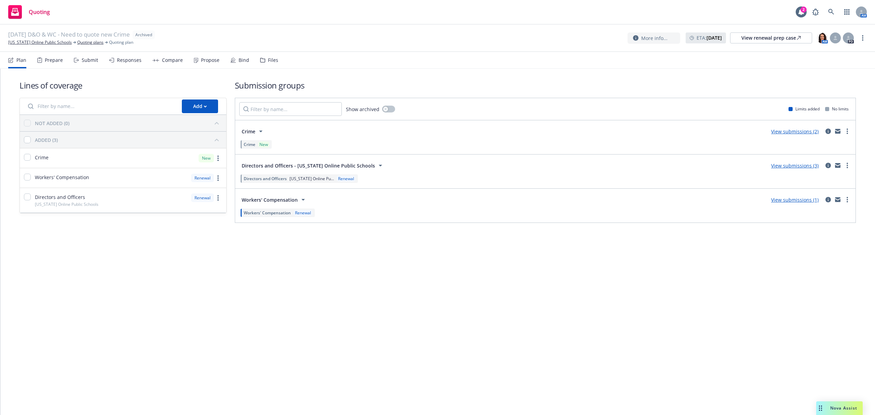
click at [274, 60] on div "Files" at bounding box center [273, 59] width 10 height 5
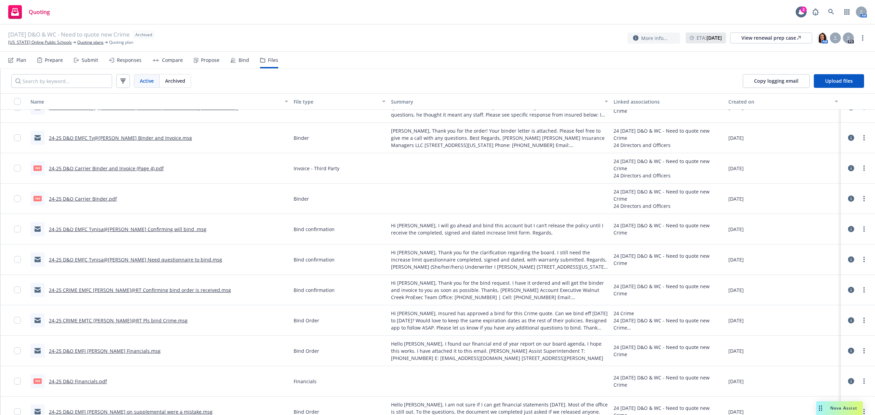
scroll to position [228, 0]
click at [91, 200] on link "24-25 D&O Carrier Binder.pdf" at bounding box center [83, 199] width 68 height 6
click at [111, 60] on icon at bounding box center [111, 60] width 5 height 5
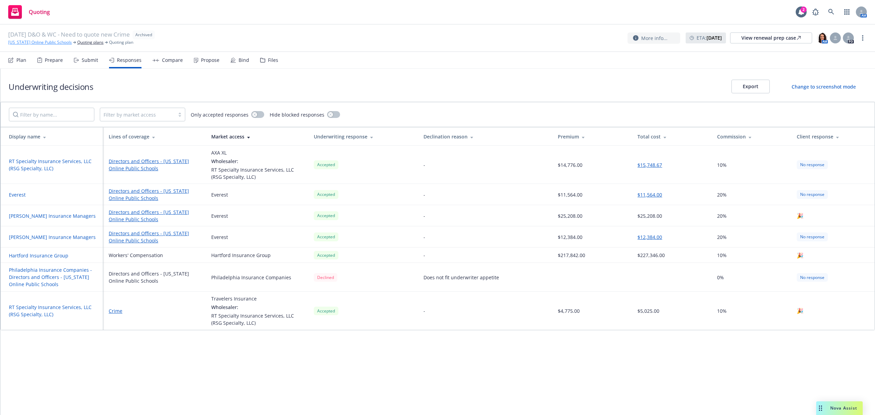
click at [54, 41] on link "[US_STATE] Online Public Schools" at bounding box center [40, 42] width 64 height 6
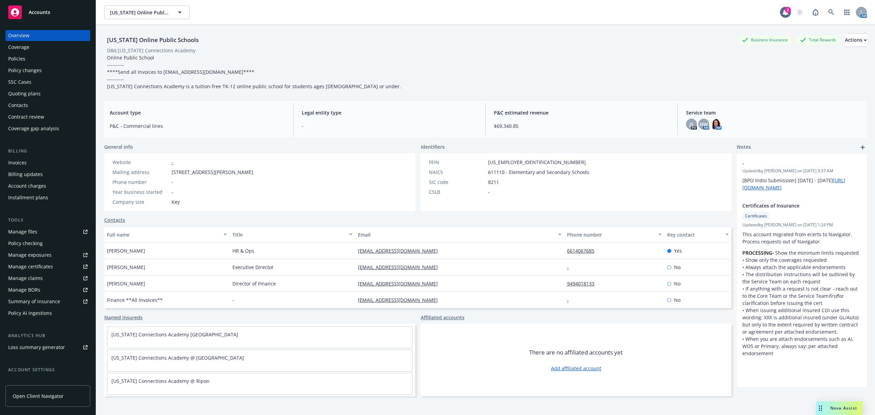
click at [30, 91] on div "Quoting plans" at bounding box center [24, 93] width 32 height 11
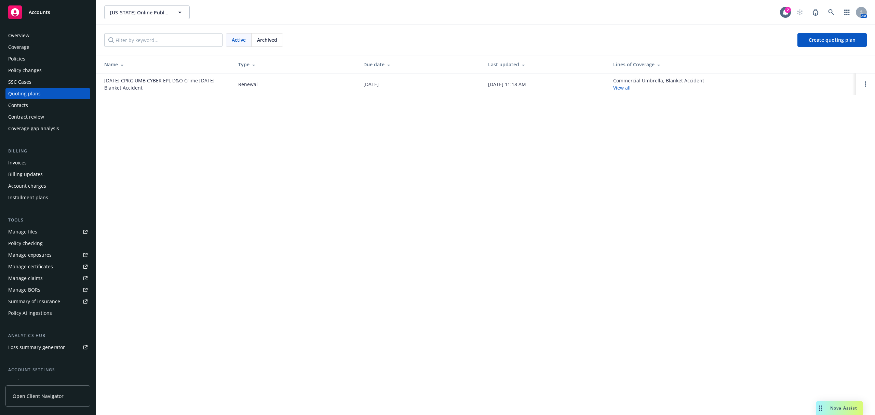
click at [148, 84] on link "10/01/25 CPKG UMB CYBER EPL D&O Crime 10/18/25 Blanket Accident" at bounding box center [165, 84] width 123 height 14
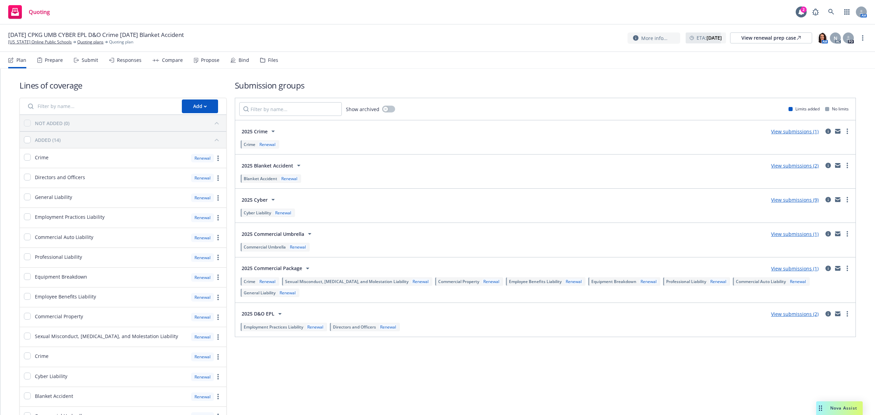
click at [165, 59] on div "Compare" at bounding box center [172, 59] width 21 height 5
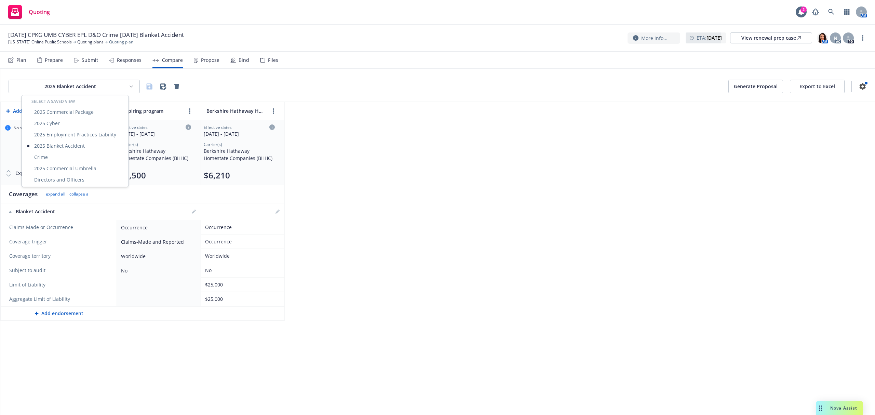
click at [89, 89] on html "Quoting 2 AM [DATE] CPKG UMB CYBER EPL D&O Crime [DATE] Blanket Accident [US_ST…" at bounding box center [437, 207] width 875 height 415
click at [85, 179] on div "Directors and Officers" at bounding box center [75, 179] width 104 height 11
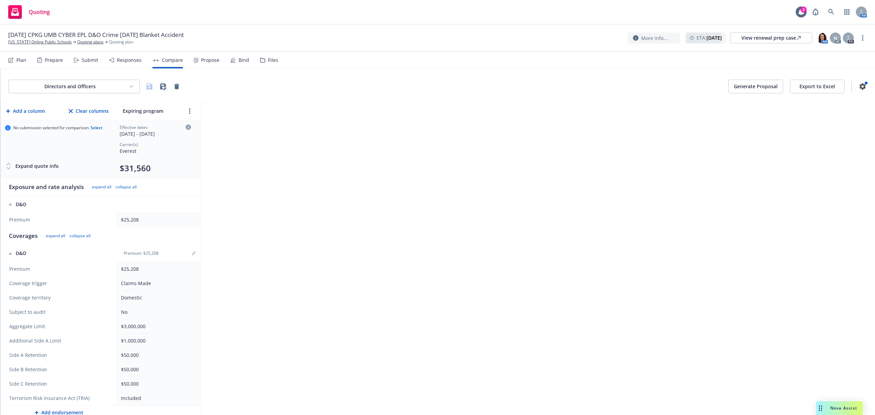
click at [34, 167] on div "Expand quote info" at bounding box center [32, 166] width 54 height 14
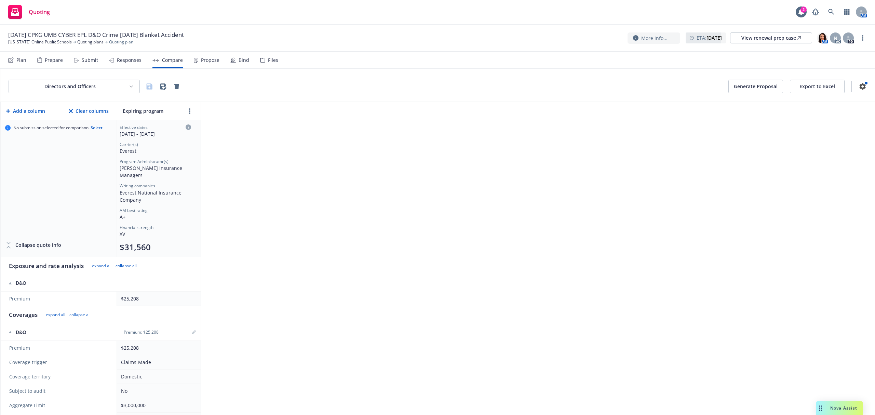
click at [832, 409] on span "Nova Assist" at bounding box center [843, 408] width 27 height 6
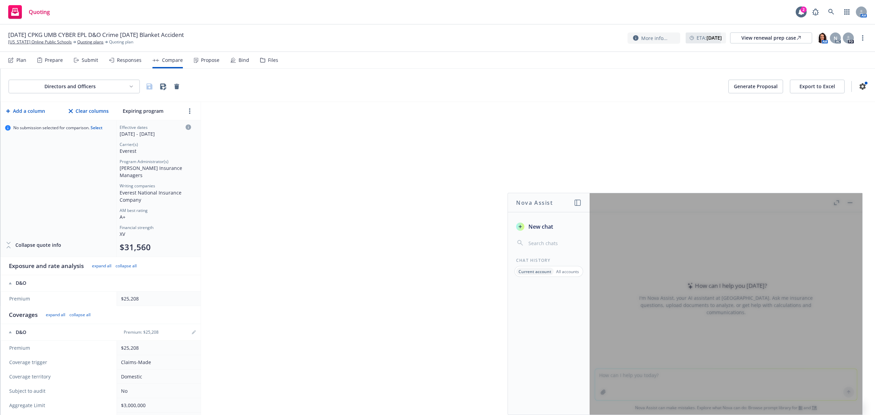
click at [622, 390] on div at bounding box center [726, 303] width 273 height 221
click at [534, 226] on span "New chat" at bounding box center [540, 227] width 26 height 8
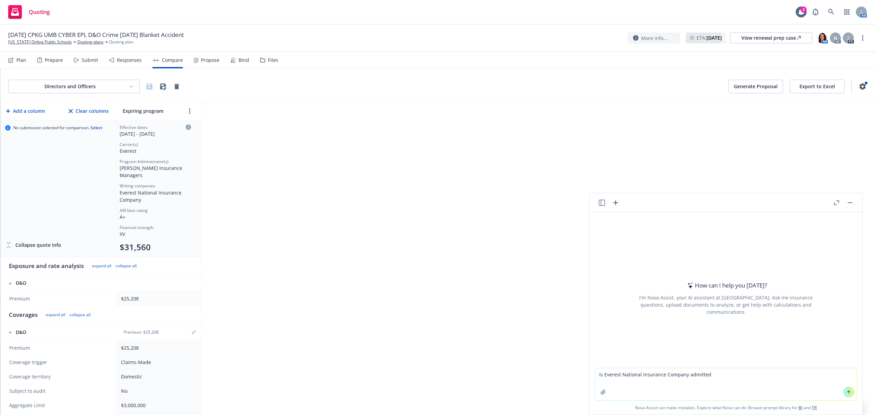
type textarea "Is Everest National Insurance Company admitted?"
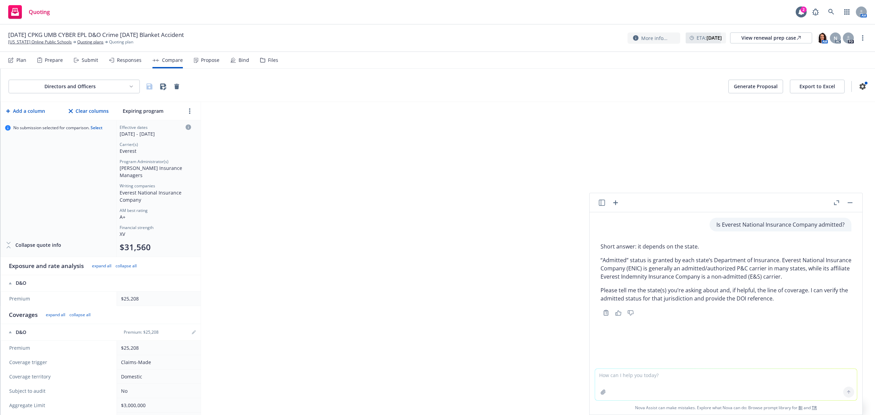
click at [850, 201] on button "button" at bounding box center [850, 203] width 8 height 8
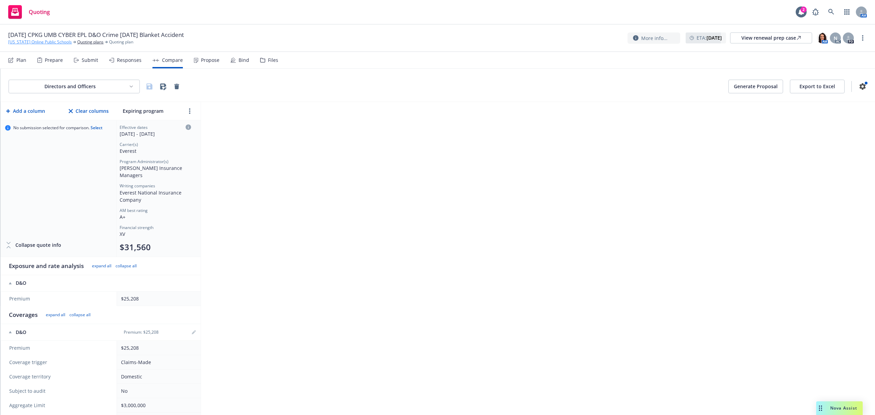
click at [41, 40] on link "[US_STATE] Online Public Schools" at bounding box center [40, 42] width 64 height 6
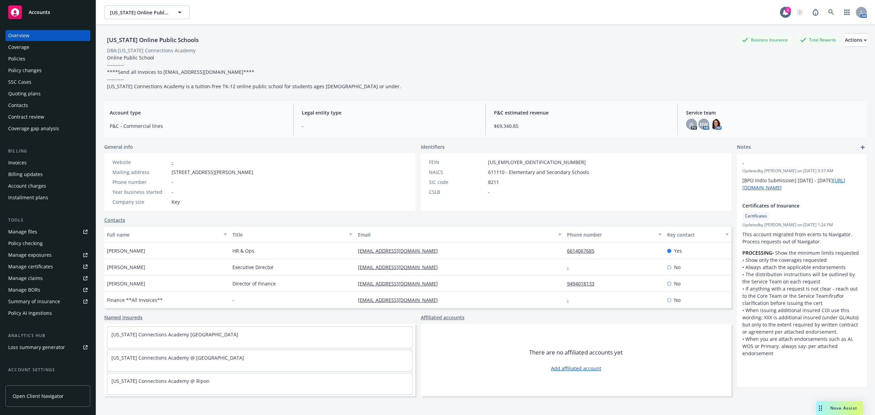
click at [37, 8] on div "Accounts" at bounding box center [47, 12] width 79 height 14
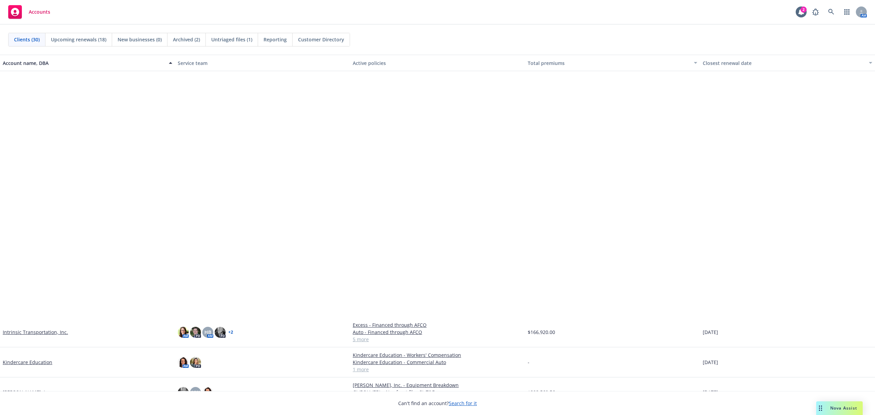
scroll to position [273, 0]
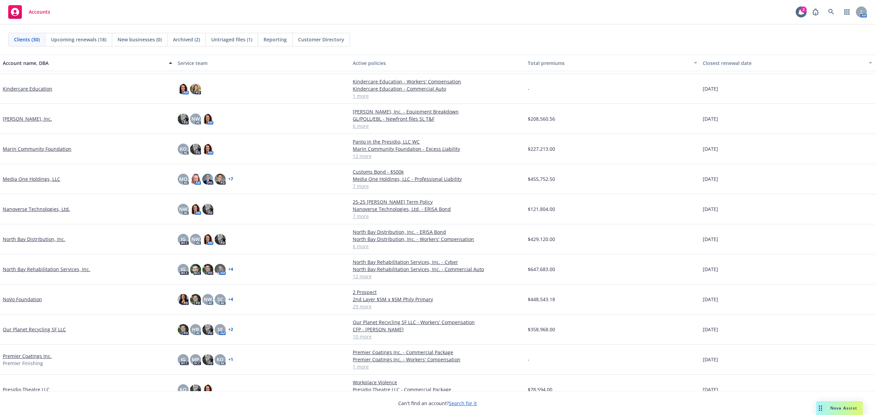
click at [29, 178] on link "Media One Holdings, LLC" at bounding box center [31, 178] width 57 height 7
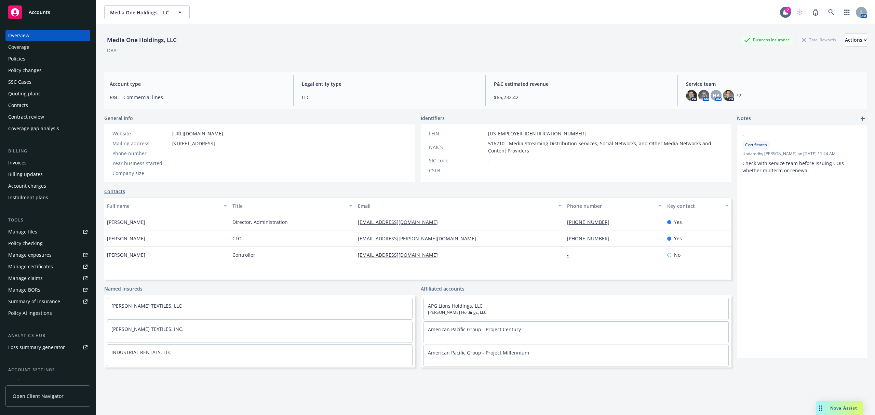
click at [29, 59] on div "Policies" at bounding box center [47, 58] width 79 height 11
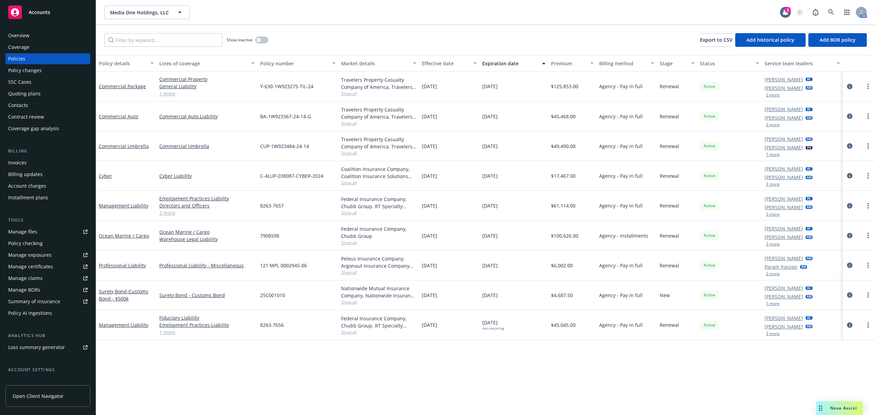
click at [771, 153] on button "1 more" at bounding box center [773, 154] width 14 height 4
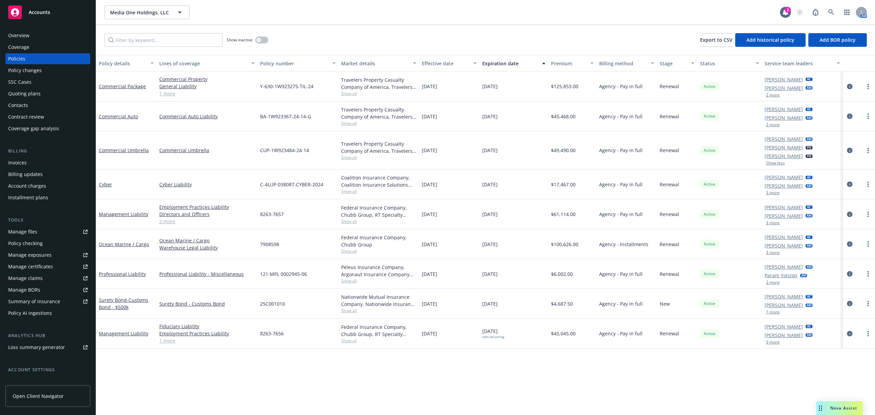
click at [769, 123] on button "2 more" at bounding box center [773, 125] width 14 height 4
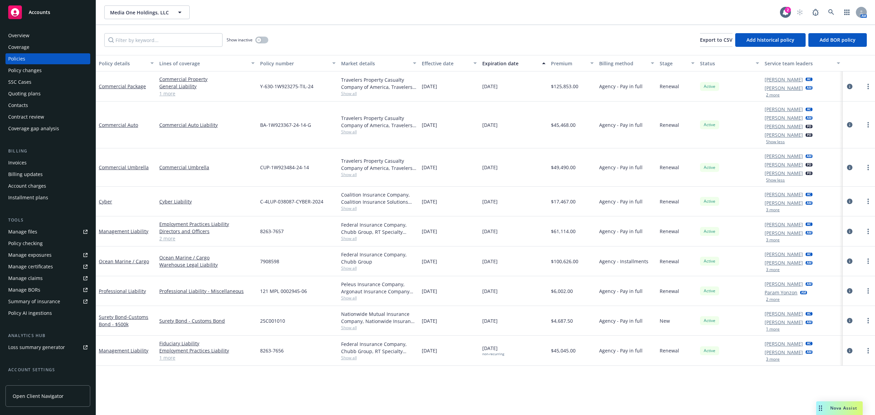
click at [773, 299] on button "2 more" at bounding box center [773, 299] width 14 height 4
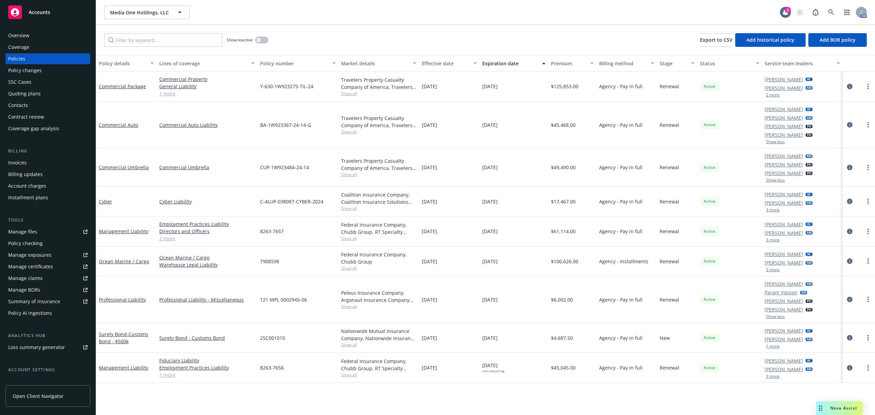
click at [774, 241] on button "3 more" at bounding box center [773, 240] width 14 height 4
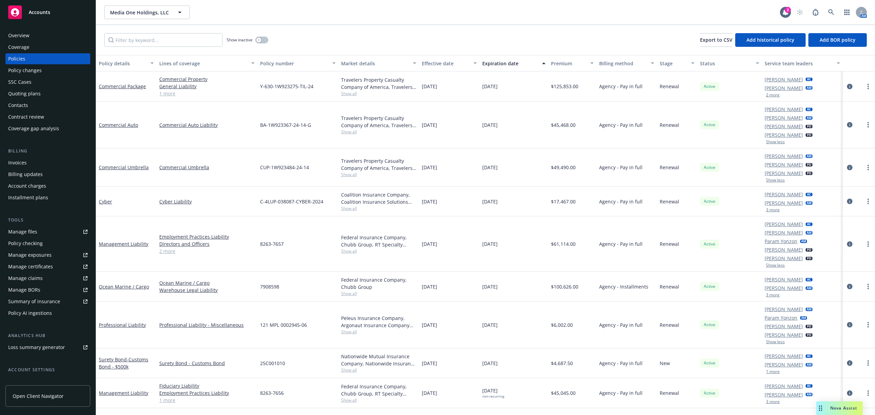
click at [770, 211] on button "3 more" at bounding box center [773, 210] width 14 height 4
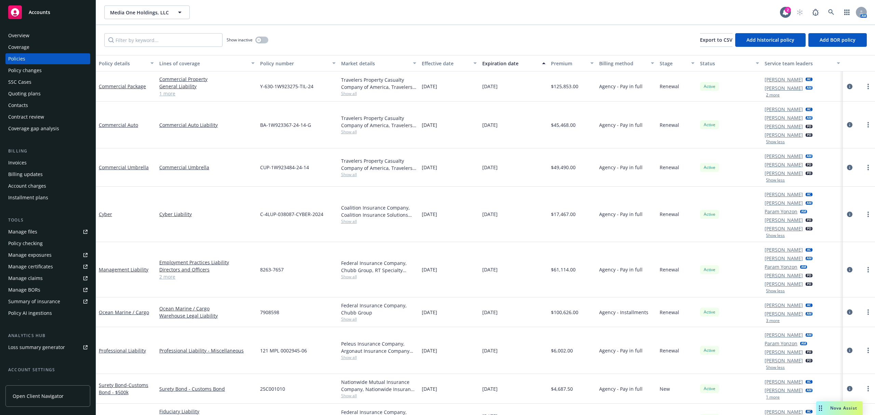
click at [770, 179] on button "Show less" at bounding box center [775, 180] width 19 height 4
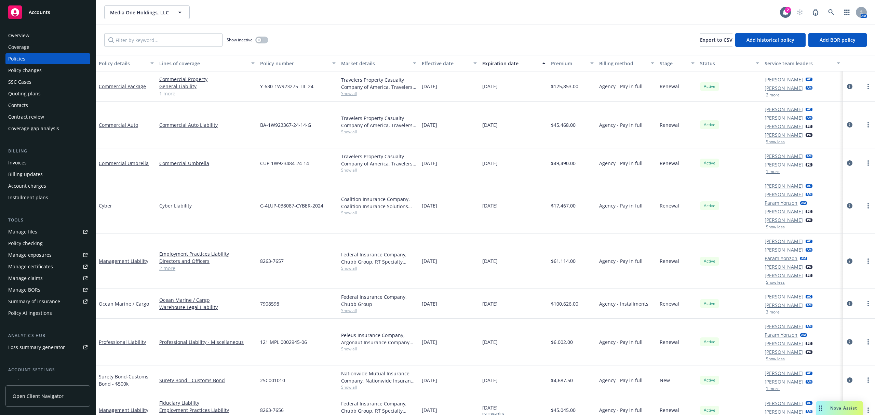
click at [769, 172] on button "1 more" at bounding box center [773, 172] width 14 height 4
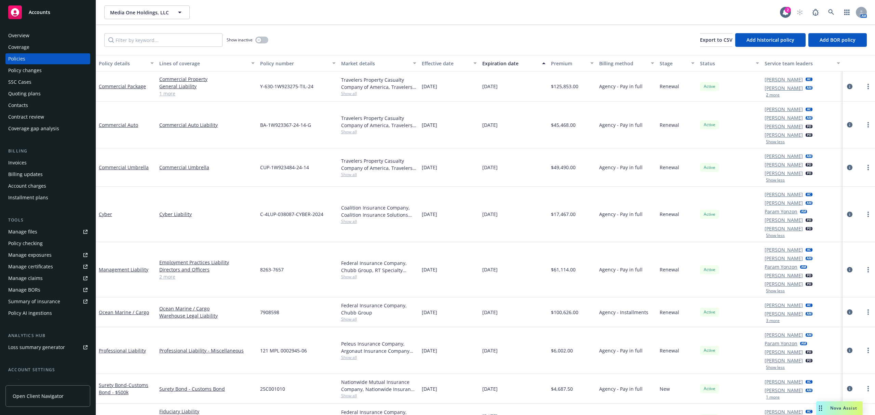
click at [766, 144] on button "Show less" at bounding box center [775, 142] width 19 height 4
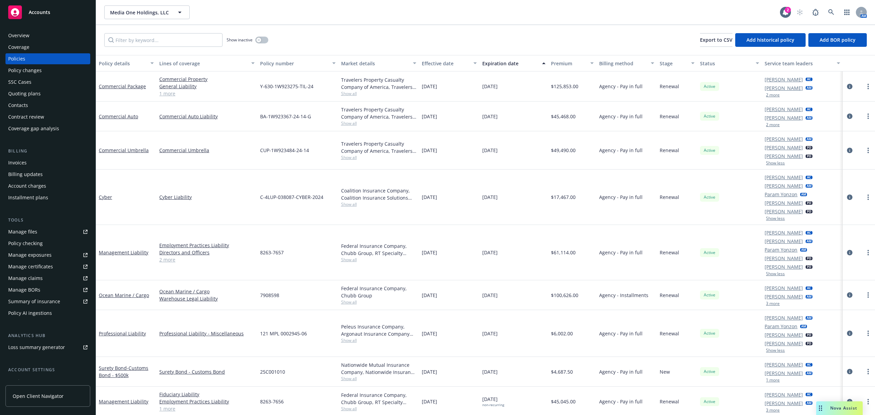
click at [768, 127] on button "2 more" at bounding box center [773, 125] width 14 height 4
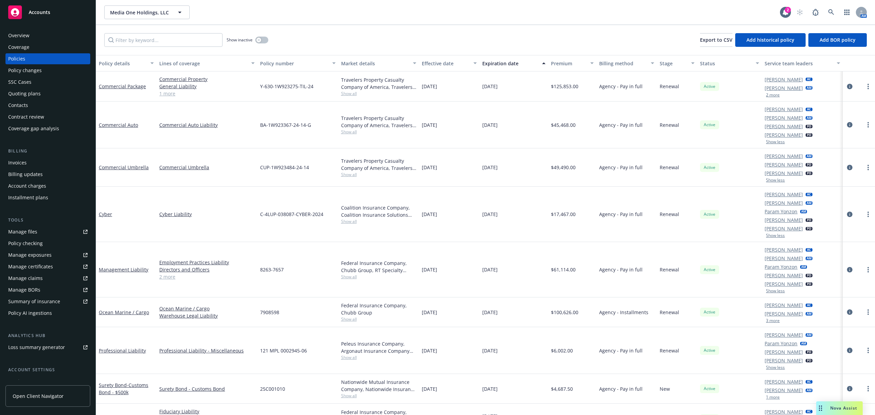
click at [766, 95] on button "2 more" at bounding box center [773, 95] width 14 height 4
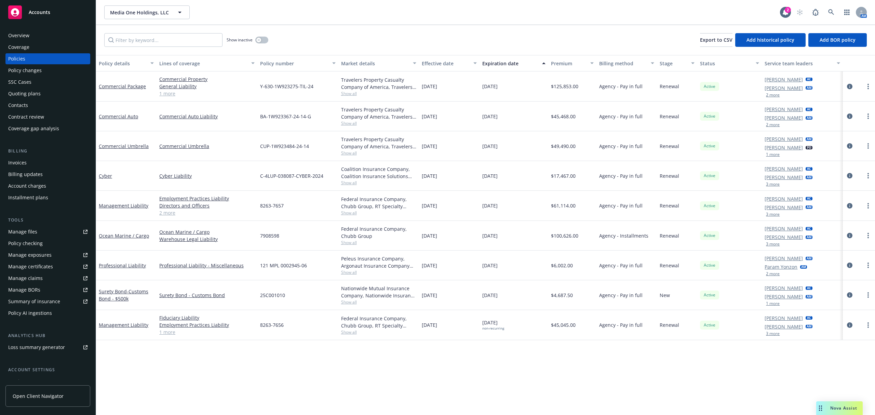
click at [772, 214] on button "3 more" at bounding box center [773, 214] width 14 height 4
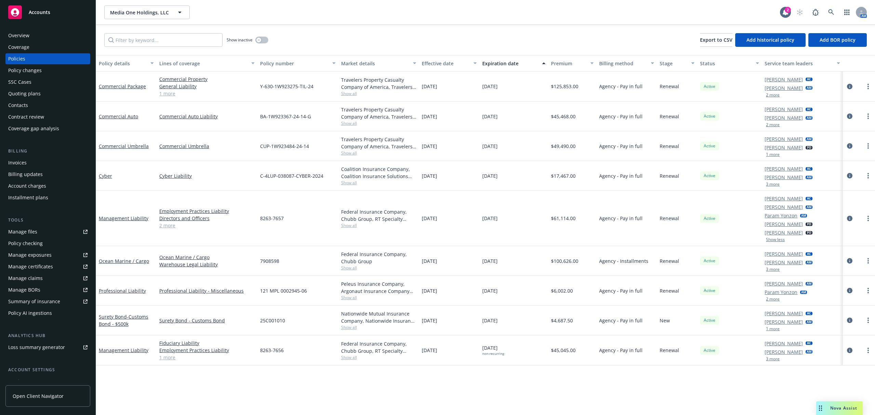
click at [775, 360] on button "3 more" at bounding box center [773, 359] width 14 height 4
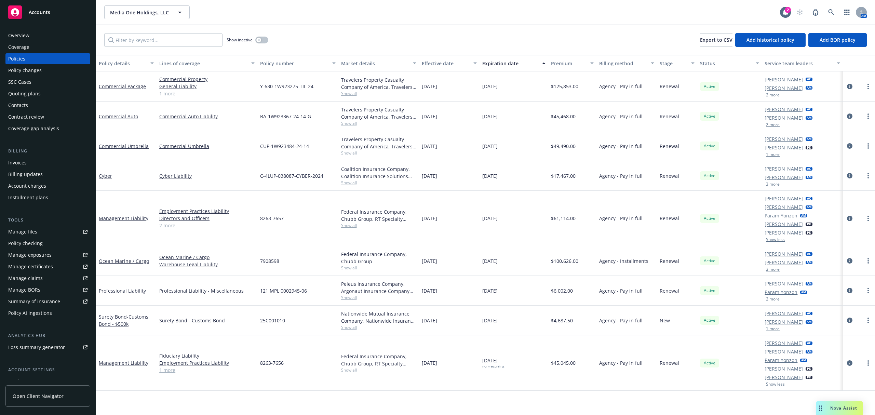
click at [771, 330] on button "1 more" at bounding box center [773, 329] width 14 height 4
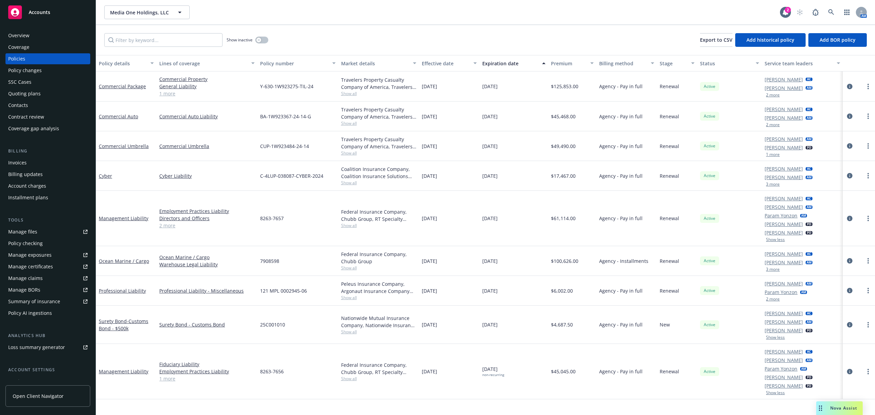
click at [769, 297] on button "2 more" at bounding box center [773, 299] width 14 height 4
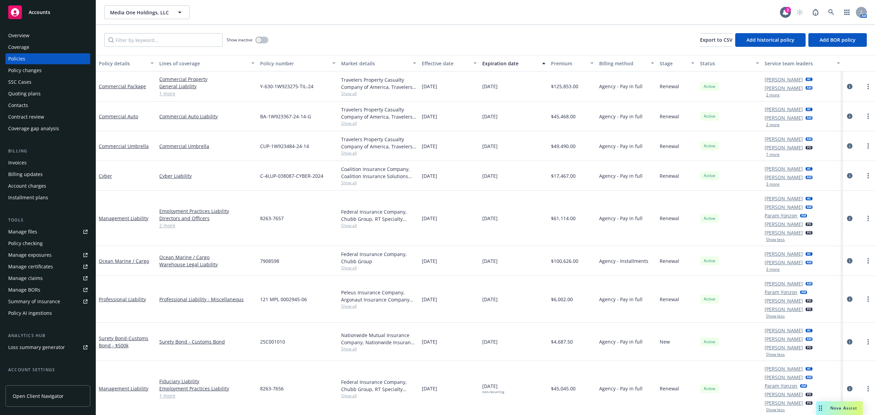
click at [765, 265] on link "[PERSON_NAME]" at bounding box center [784, 262] width 38 height 7
click at [744, 259] on div "Active" at bounding box center [729, 261] width 65 height 30
click at [766, 270] on button "3 more" at bounding box center [773, 269] width 14 height 4
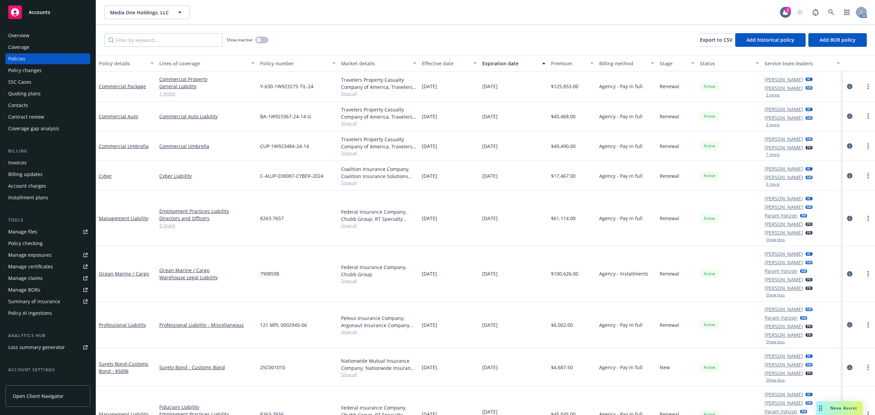
click at [766, 184] on button "3 more" at bounding box center [773, 184] width 14 height 4
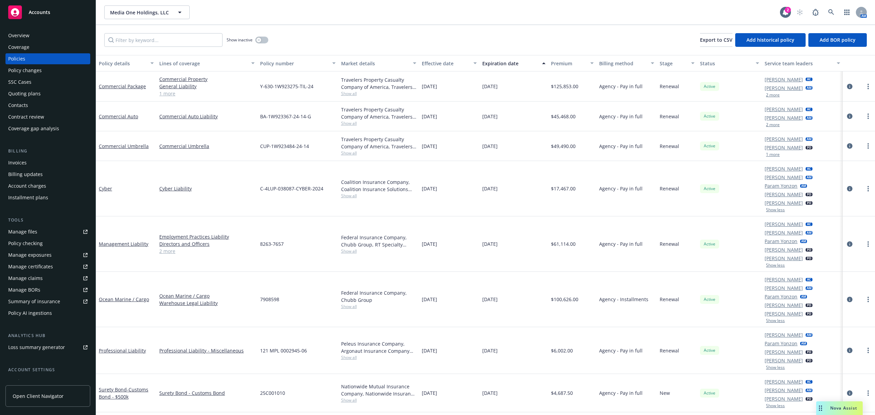
click at [766, 152] on button "1 more" at bounding box center [773, 154] width 14 height 4
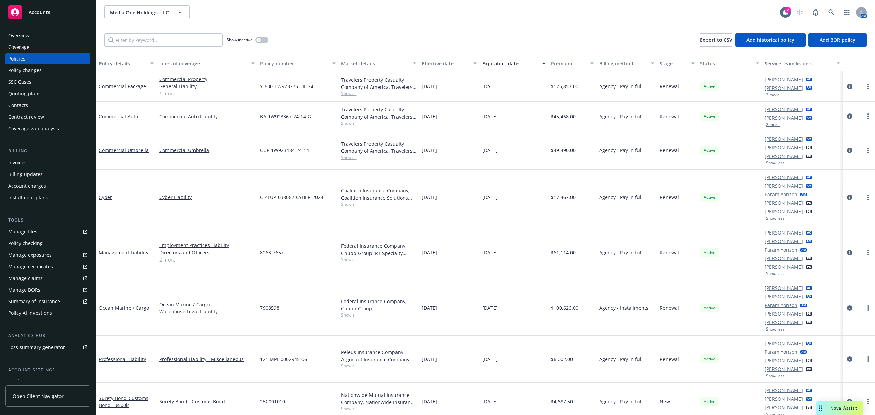
click at [769, 123] on button "2 more" at bounding box center [773, 125] width 14 height 4
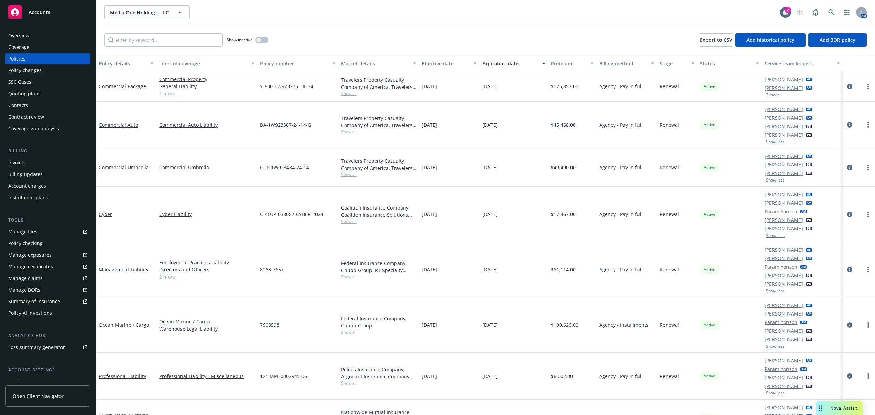
click at [766, 94] on button "2 more" at bounding box center [773, 95] width 14 height 4
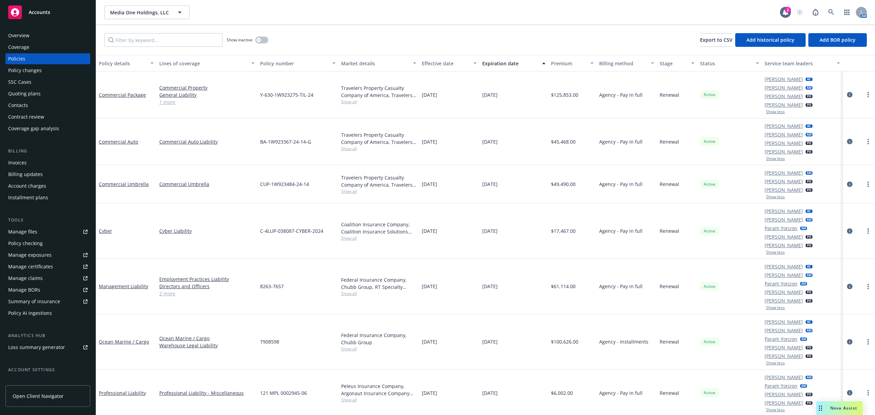
click at [29, 101] on div "Contacts" at bounding box center [47, 105] width 79 height 11
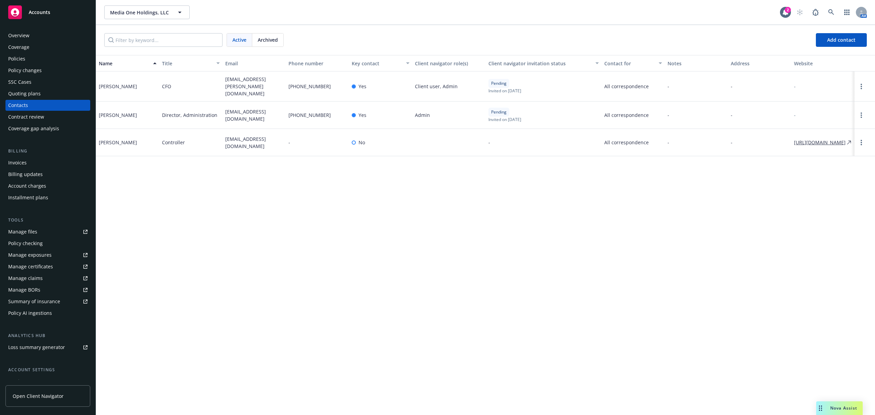
click at [47, 16] on div "Accounts" at bounding box center [47, 12] width 79 height 14
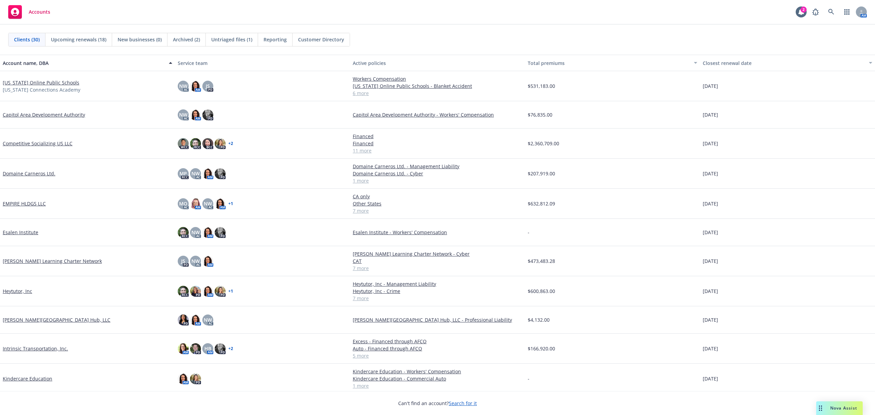
click at [31, 81] on link "[US_STATE] Online Public Schools" at bounding box center [41, 82] width 77 height 7
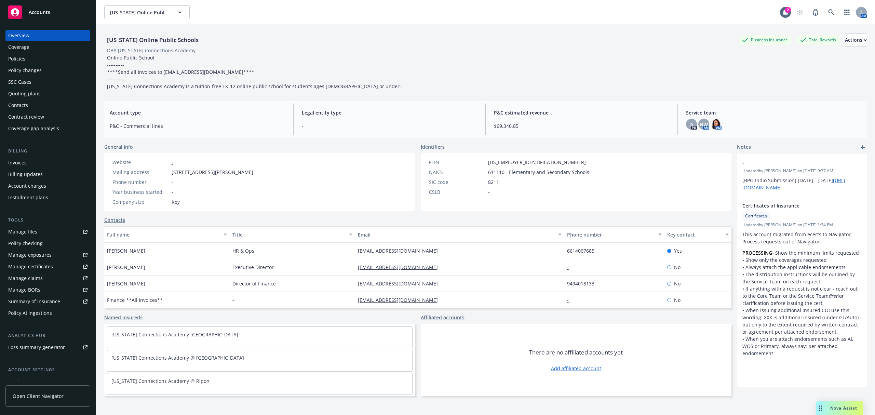
click at [23, 55] on div "Policies" at bounding box center [16, 58] width 17 height 11
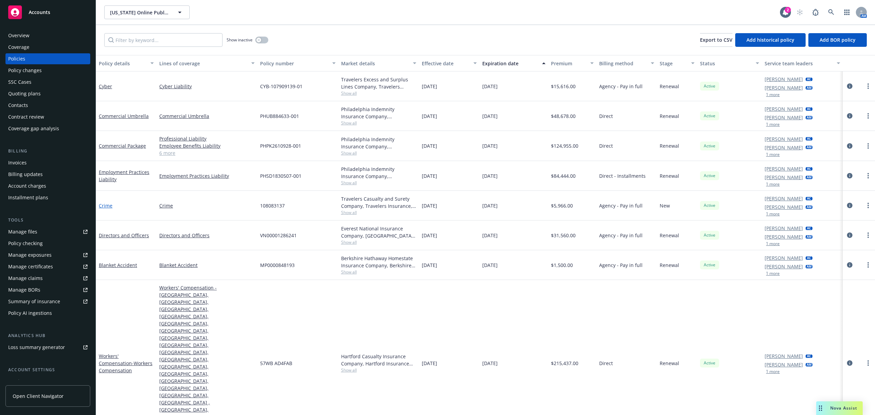
click at [108, 205] on link "Crime" at bounding box center [106, 205] width 14 height 6
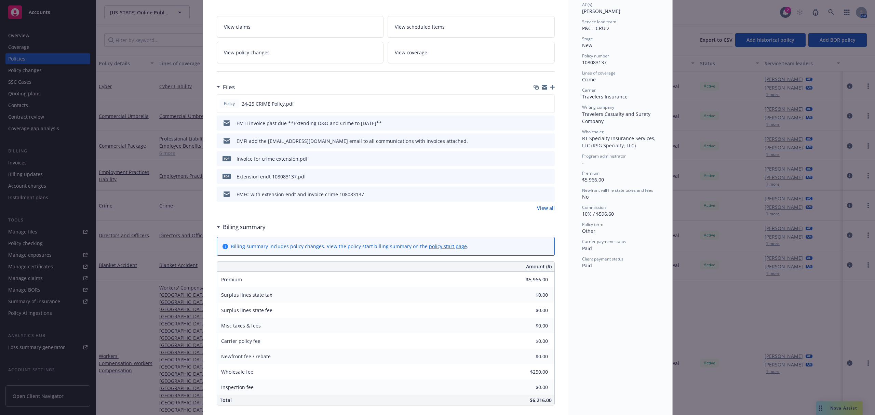
scroll to position [182, 0]
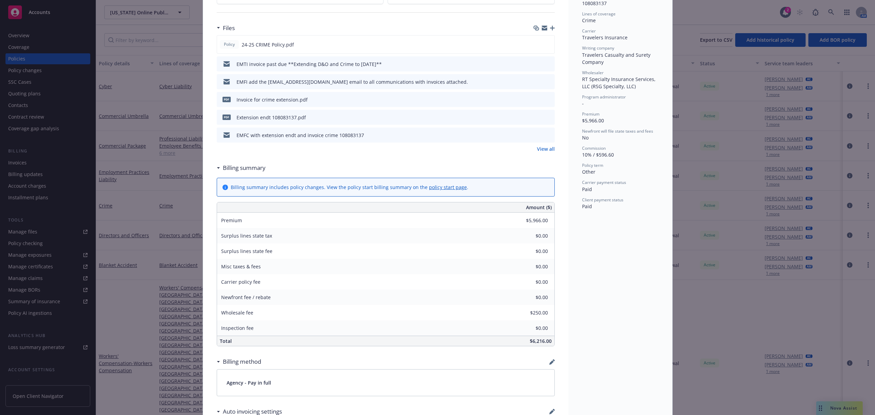
click at [538, 146] on link "View all" at bounding box center [546, 148] width 18 height 7
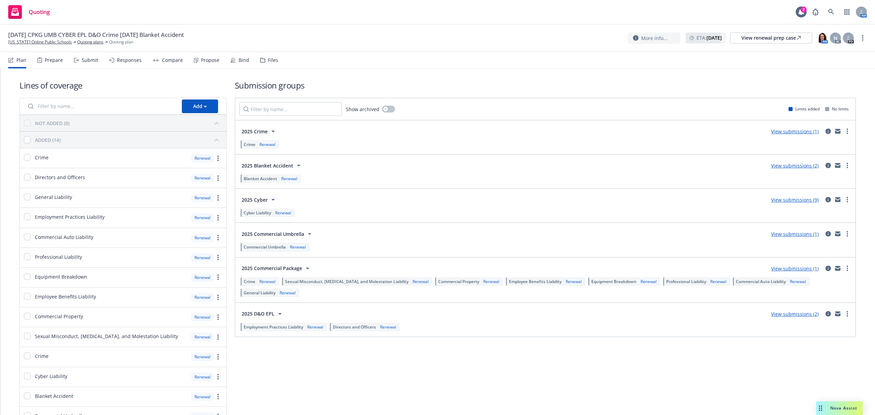
click at [90, 59] on div "Submit" at bounding box center [90, 59] width 16 height 5
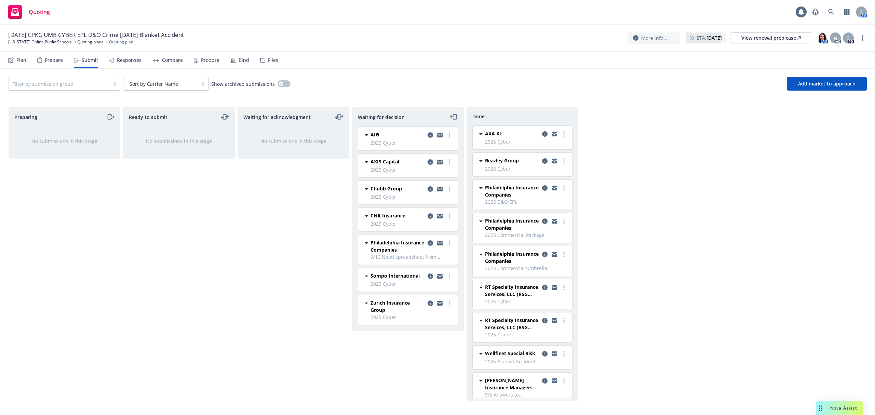
click at [83, 82] on div at bounding box center [59, 84] width 94 height 8
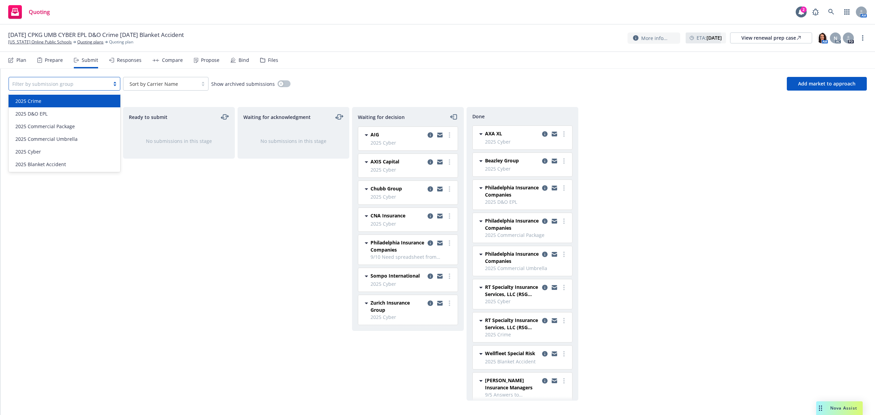
click at [69, 100] on div "2025 Crime" at bounding box center [65, 100] width 104 height 7
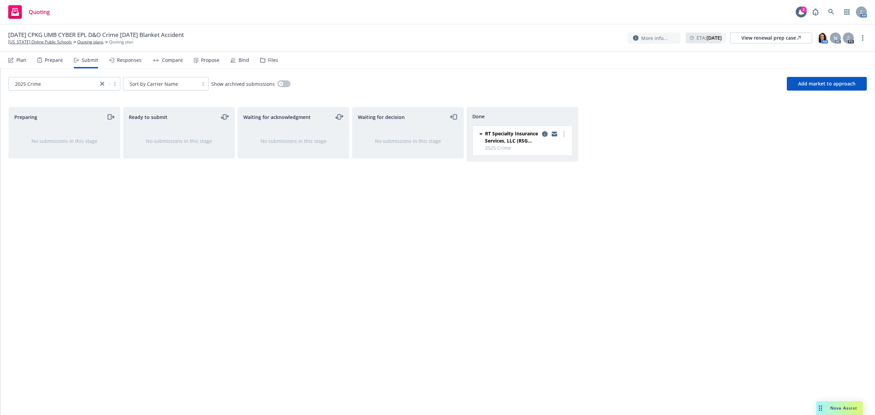
click at [543, 135] on icon "copy logging email" at bounding box center [544, 133] width 5 height 5
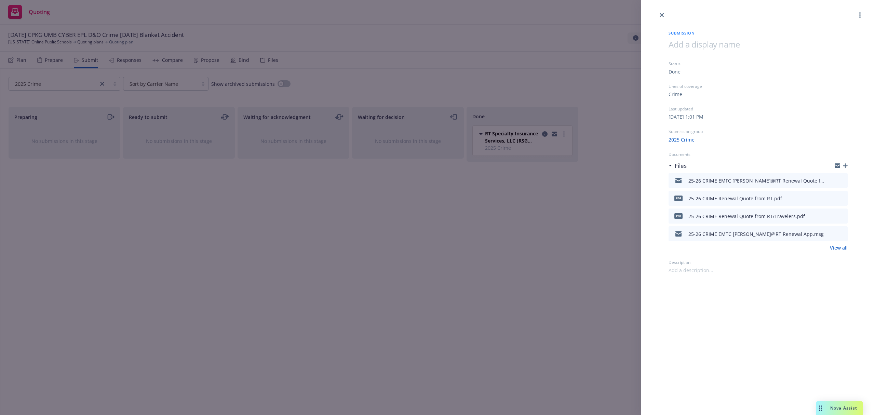
click at [830, 196] on icon "download file" at bounding box center [830, 197] width 4 height 4
drag, startPoint x: 230, startPoint y: 207, endPoint x: 136, endPoint y: 116, distance: 131.0
click at [229, 206] on div "Submission Status Done Lines of coverage Crime Last updated Friday, September 5…" at bounding box center [437, 207] width 875 height 415
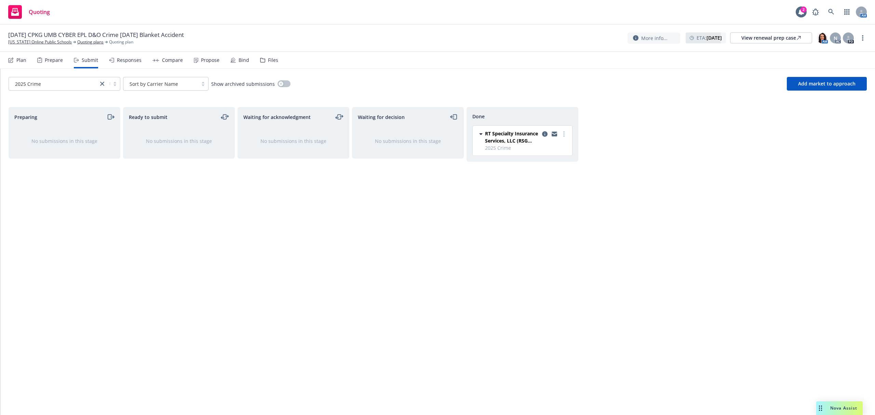
click at [163, 59] on div "Compare" at bounding box center [172, 59] width 21 height 5
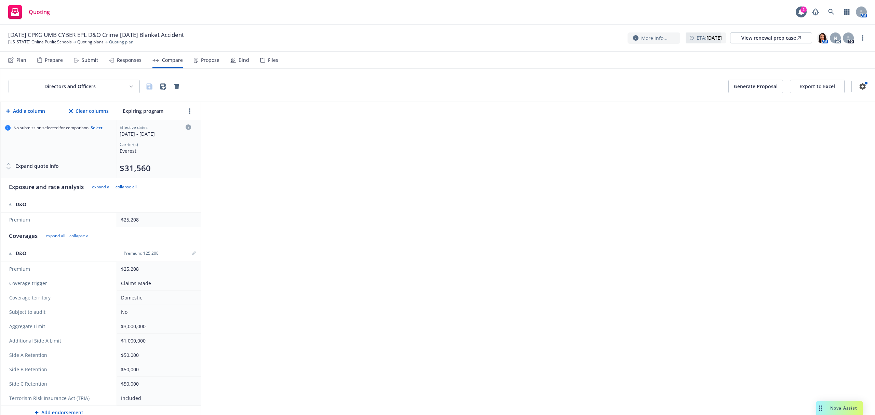
click at [94, 91] on html "Quoting 2 AM 10/01/25 CPKG UMB CYBER EPL D&O Crime 10/18/25 Blanket Accident Ca…" at bounding box center [437, 207] width 875 height 415
click at [79, 155] on div "Crime" at bounding box center [75, 156] width 104 height 11
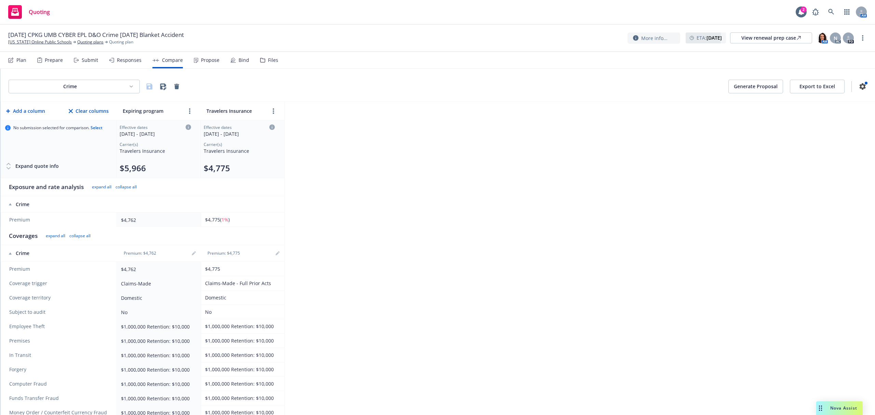
click at [29, 165] on div "Expand quote info" at bounding box center [32, 166] width 54 height 14
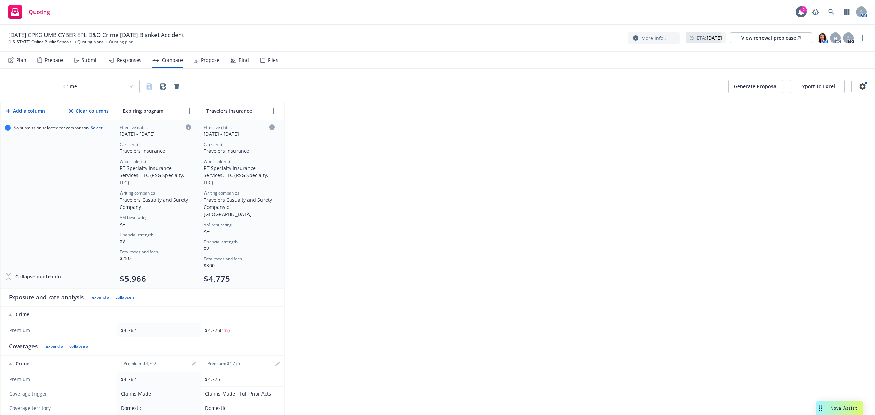
click at [807, 211] on div "Crime Generate Proposal Export to Excel Add a column Clear columns Expiring pro…" at bounding box center [437, 242] width 875 height 346
click at [92, 62] on div "Submit" at bounding box center [90, 59] width 16 height 5
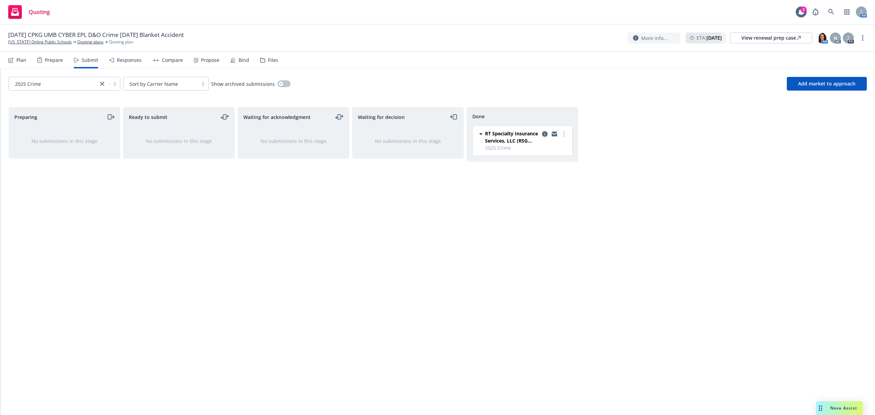
click at [544, 135] on icon "copy logging email" at bounding box center [544, 133] width 5 height 5
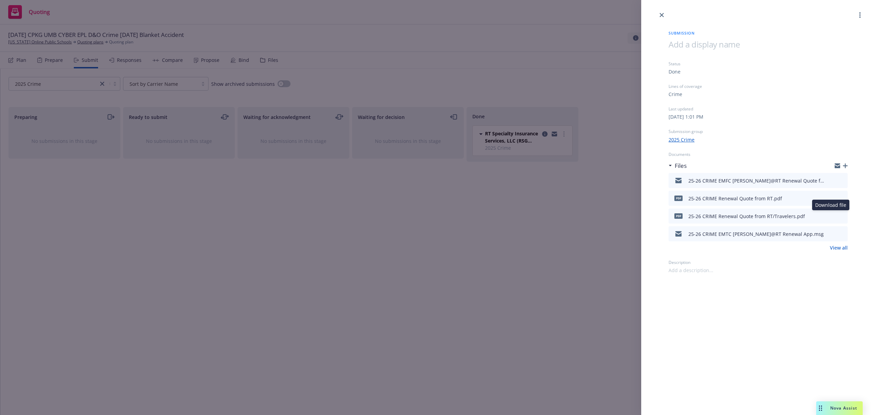
click at [832, 215] on icon "download file" at bounding box center [829, 215] width 5 height 5
click at [93, 84] on div "Submission Status Done Lines of coverage Crime Last updated Friday, September 5…" at bounding box center [437, 207] width 875 height 415
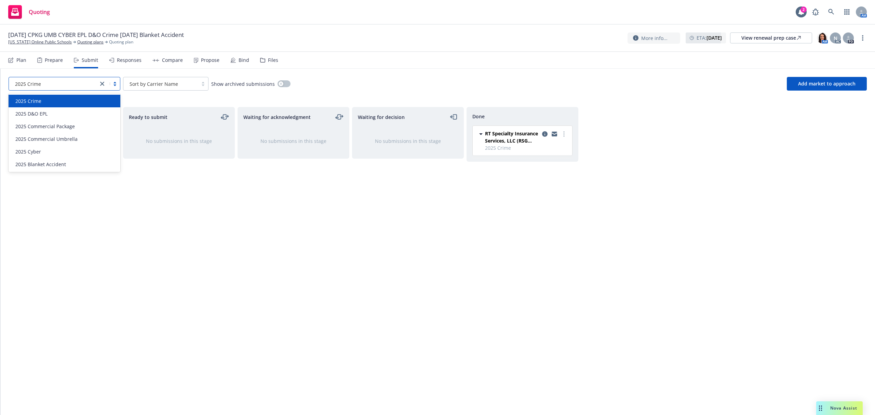
click at [102, 84] on icon "close" at bounding box center [102, 84] width 4 height 4
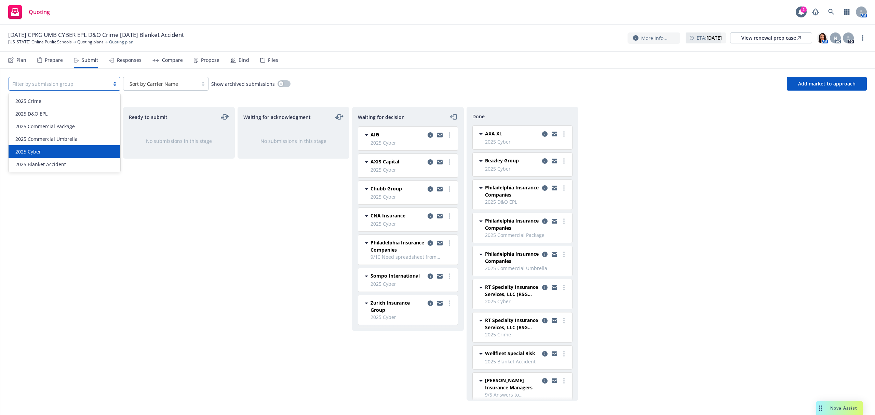
click at [72, 149] on div "2025 Cyber" at bounding box center [65, 151] width 104 height 7
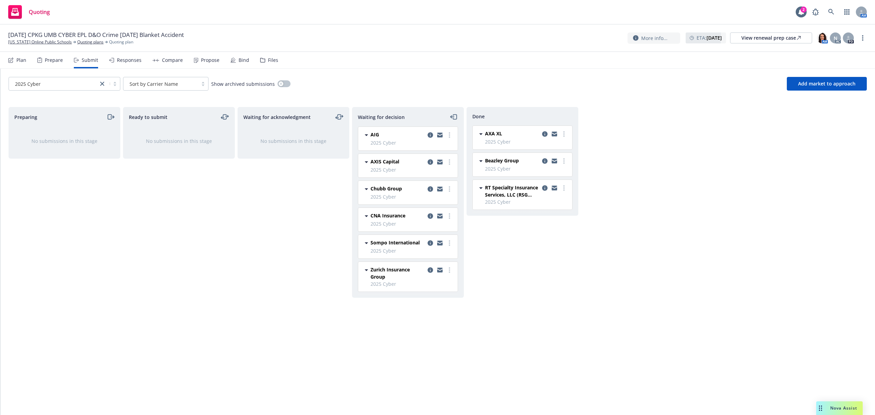
click at [165, 59] on div "Compare" at bounding box center [172, 59] width 21 height 5
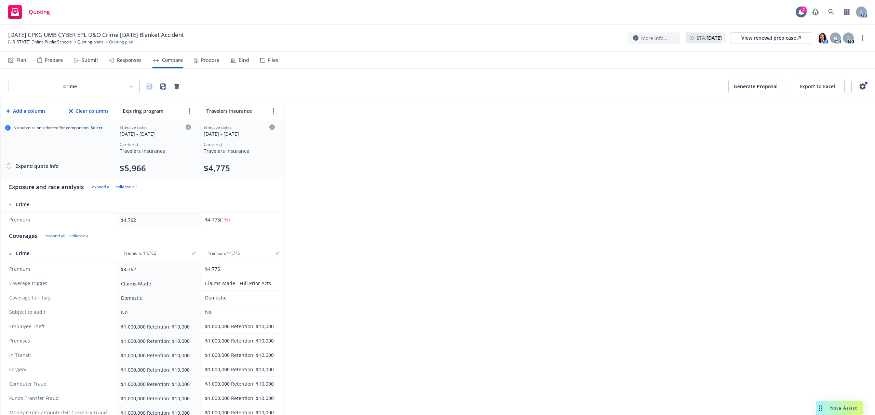
click at [84, 87] on html "Quoting 2 AM 10/01/25 CPKG UMB CYBER EPL D&O Crime 10/18/25 Blanket Accident Ca…" at bounding box center [437, 207] width 875 height 415
click at [81, 121] on div "2025 Cyber" at bounding box center [75, 123] width 104 height 11
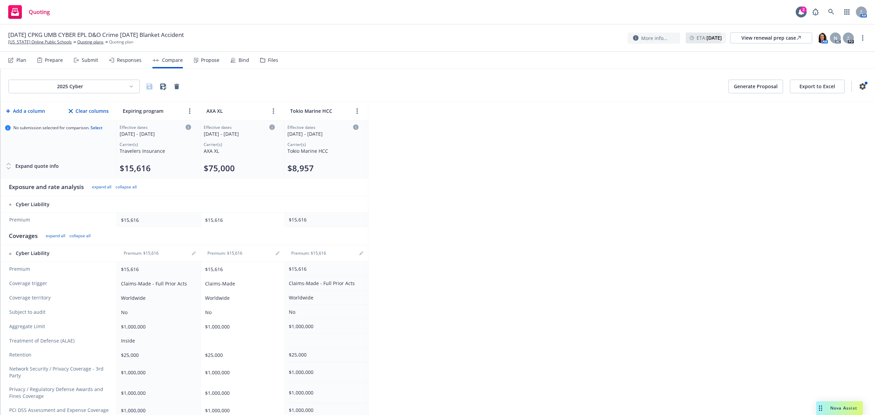
click at [38, 164] on div "Expand quote info" at bounding box center [32, 166] width 54 height 14
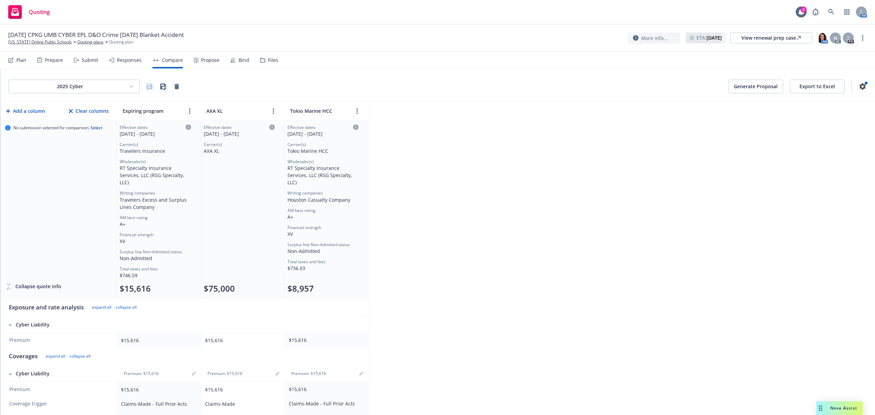
click at [79, 60] on div "Submit" at bounding box center [86, 60] width 24 height 16
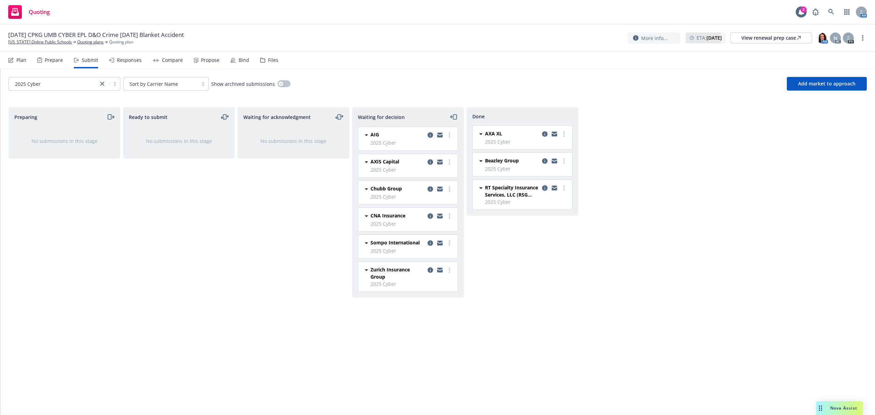
click at [544, 189] on icon "copy logging email" at bounding box center [544, 187] width 5 height 5
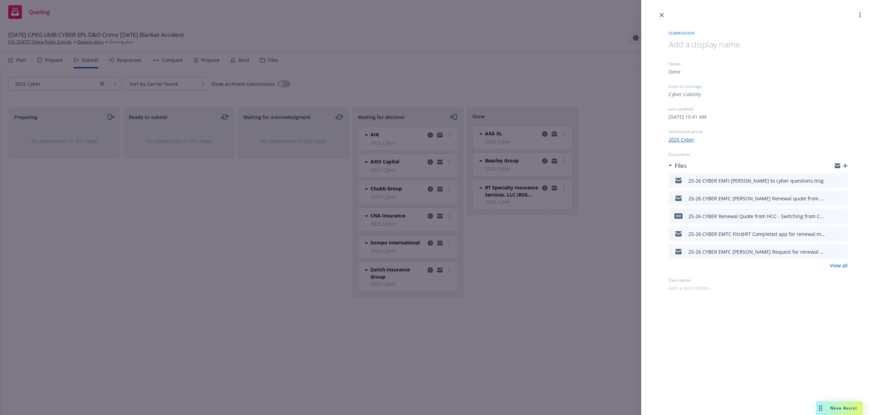
click at [831, 197] on icon "download file" at bounding box center [829, 197] width 5 height 5
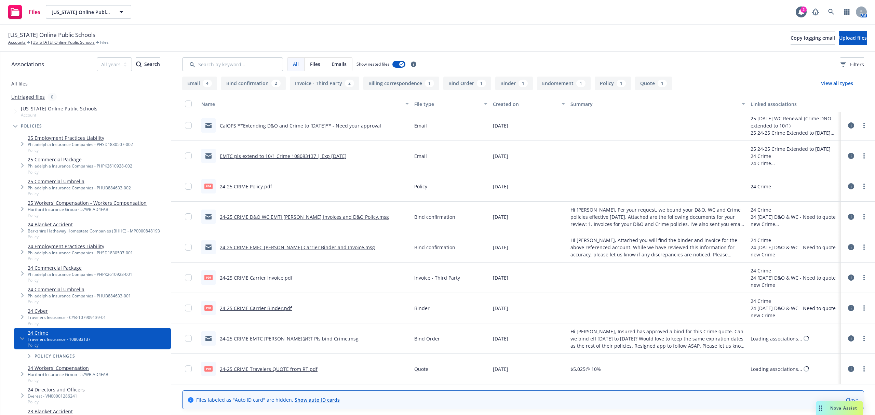
scroll to position [153, 0]
click at [273, 278] on link "24-25 CRIME Carrier Invoice.pdf" at bounding box center [256, 277] width 73 height 6
click at [63, 43] on link "[US_STATE] Online Public Schools" at bounding box center [63, 42] width 64 height 6
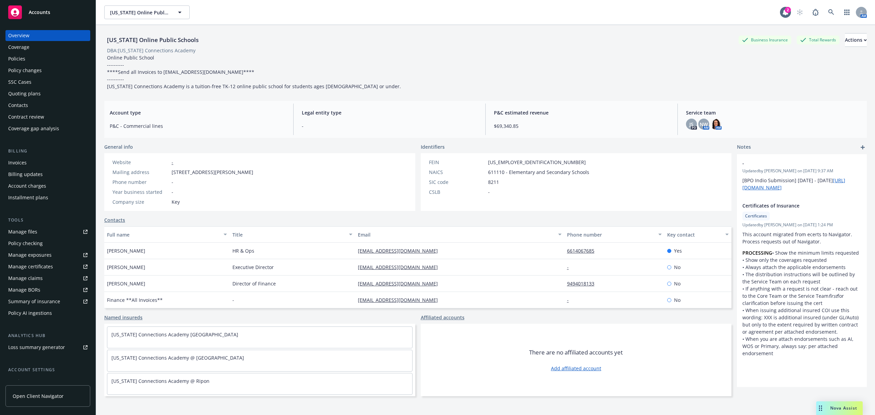
click at [15, 62] on div "Policies" at bounding box center [16, 58] width 17 height 11
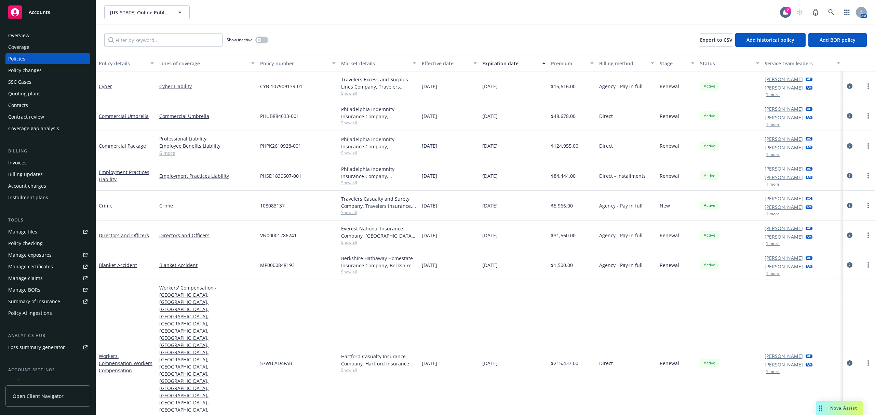
click at [98, 86] on div "Cyber" at bounding box center [126, 86] width 60 height 30
click at [103, 86] on link "Cyber" at bounding box center [105, 86] width 13 height 6
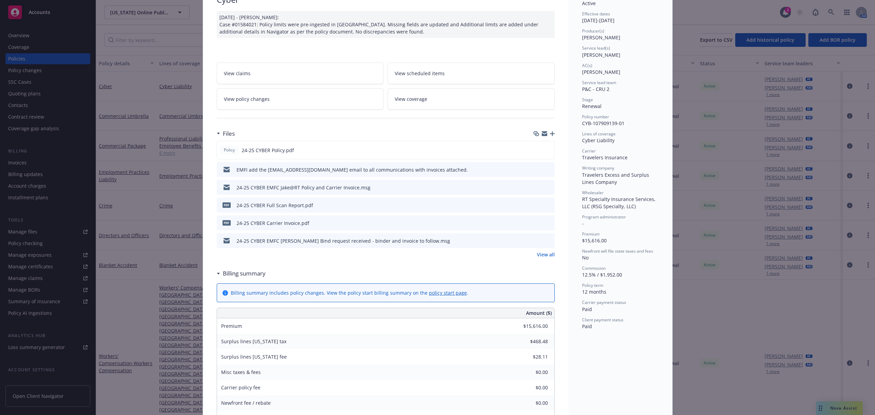
scroll to position [182, 0]
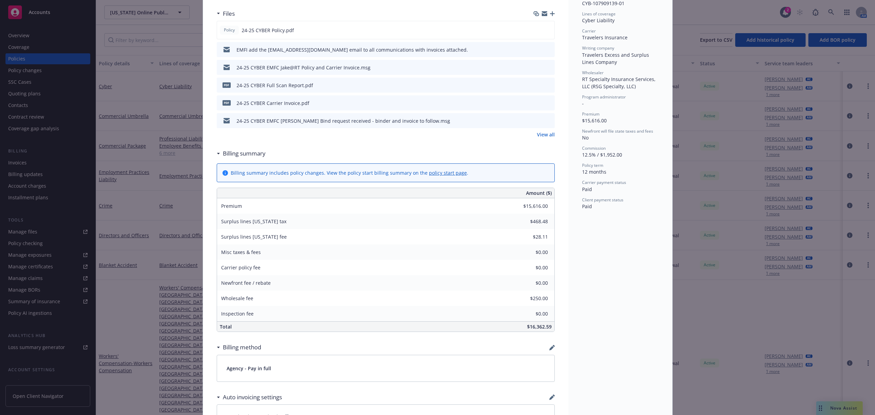
click at [545, 103] on icon "preview file" at bounding box center [548, 102] width 6 height 5
